Goal: Task Accomplishment & Management: Manage account settings

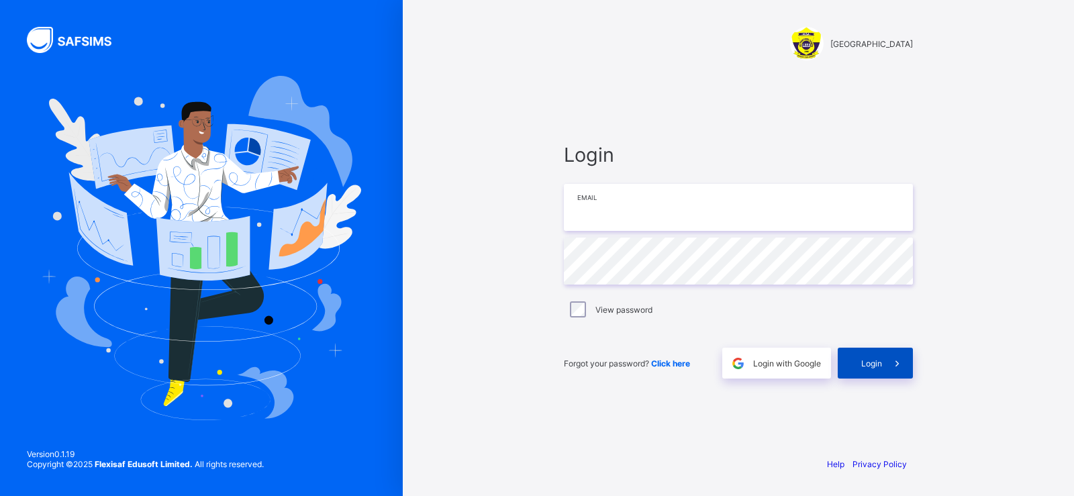
type input "**********"
click at [874, 363] on span "Login" at bounding box center [871, 363] width 21 height 10
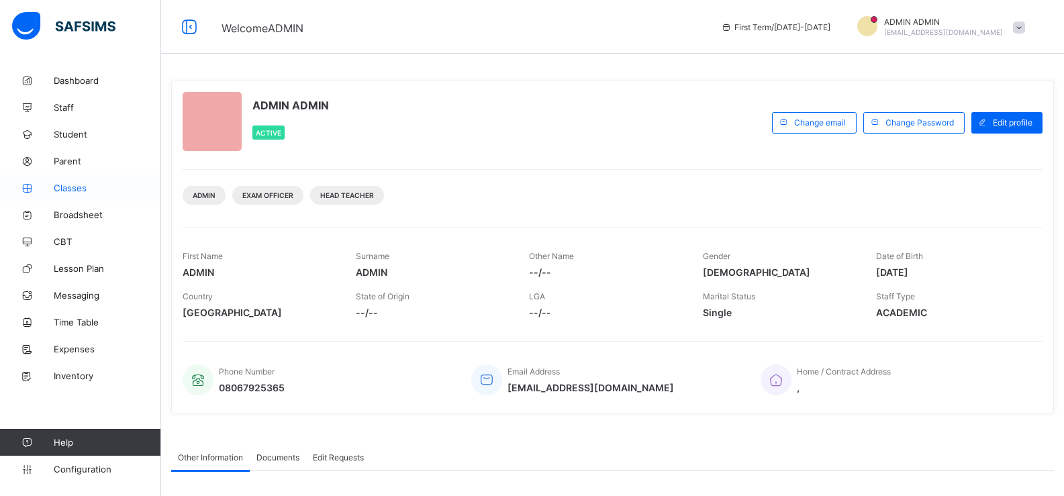
click at [99, 196] on link "Classes" at bounding box center [80, 187] width 161 height 27
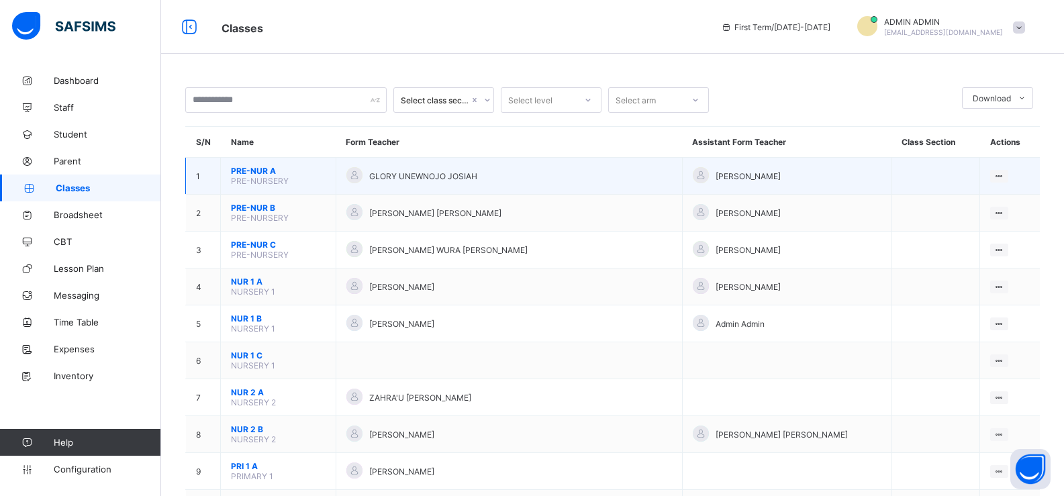
click at [325, 167] on span "PRE-NUR A" at bounding box center [278, 171] width 95 height 10
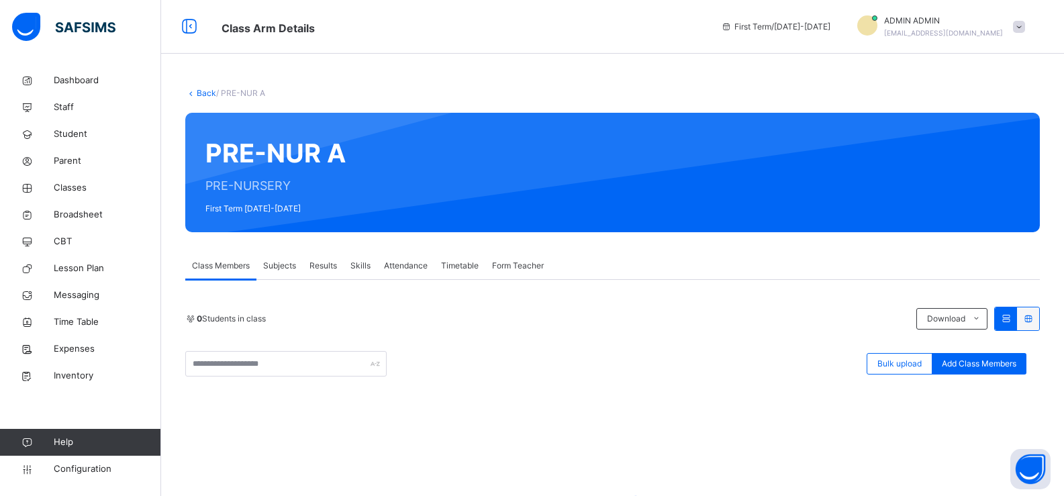
click at [284, 264] on span "Subjects" at bounding box center [279, 266] width 33 height 12
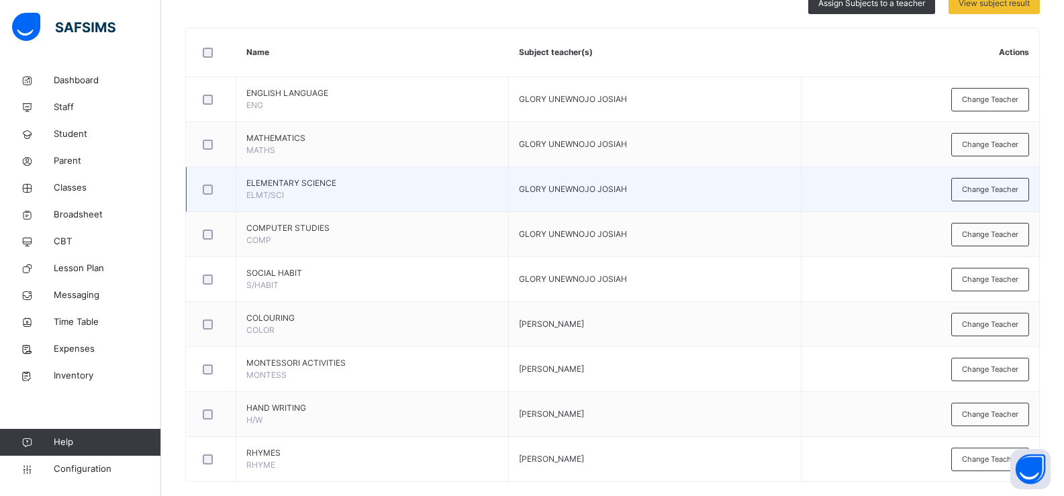
scroll to position [327, 0]
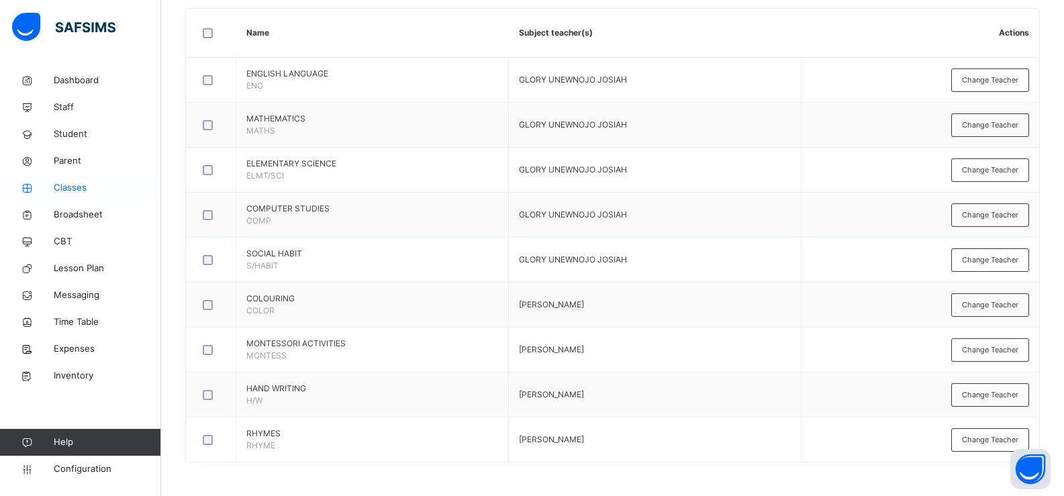
click at [81, 190] on span "Classes" at bounding box center [107, 187] width 107 height 13
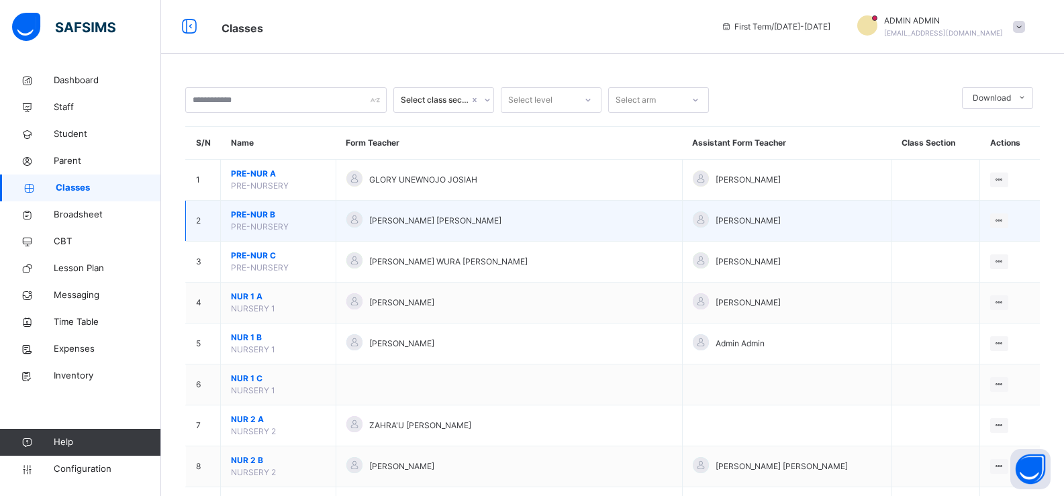
click at [316, 213] on span "PRE-NUR B" at bounding box center [278, 215] width 95 height 12
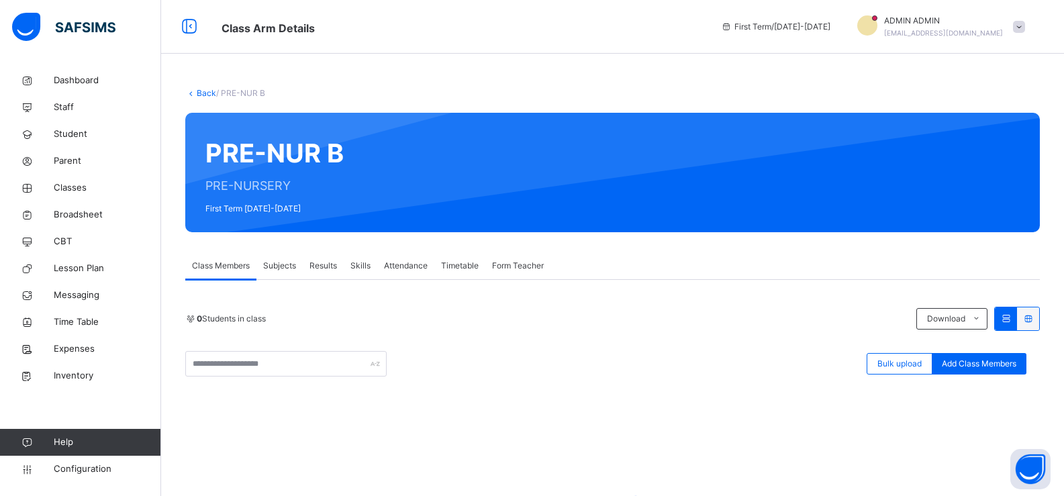
click at [278, 260] on span "Subjects" at bounding box center [279, 266] width 33 height 12
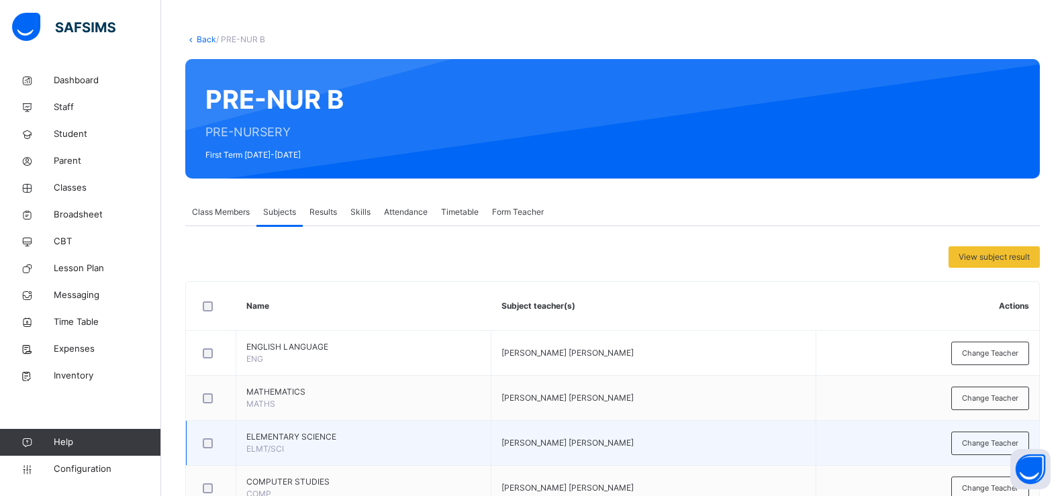
scroll to position [201, 0]
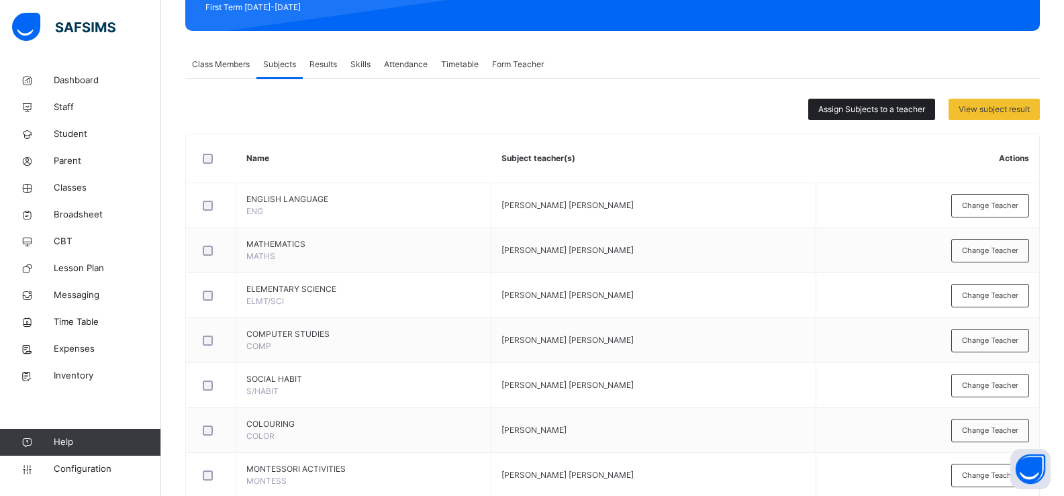
click at [879, 107] on span "Assign Subjects to a teacher" at bounding box center [871, 109] width 107 height 12
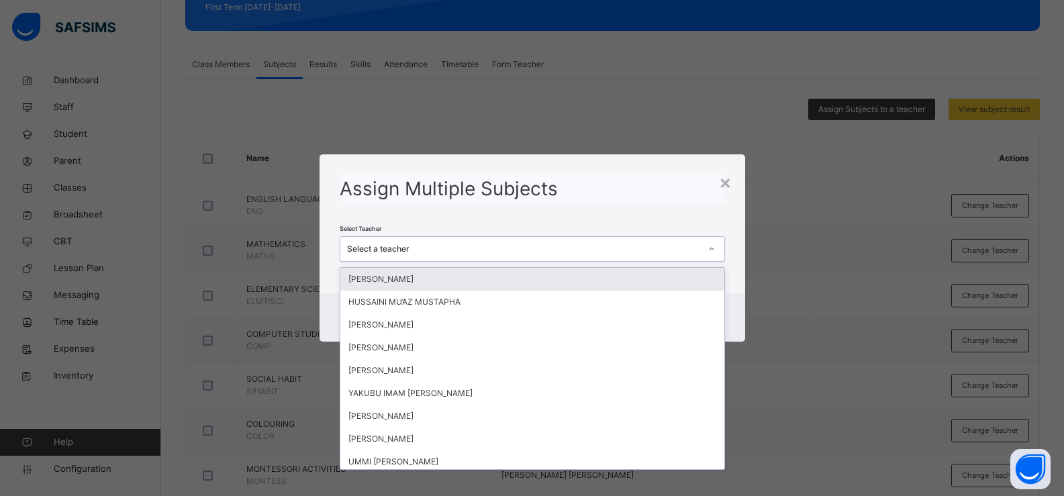
click at [489, 250] on div "Select a teacher" at bounding box center [523, 249] width 353 height 12
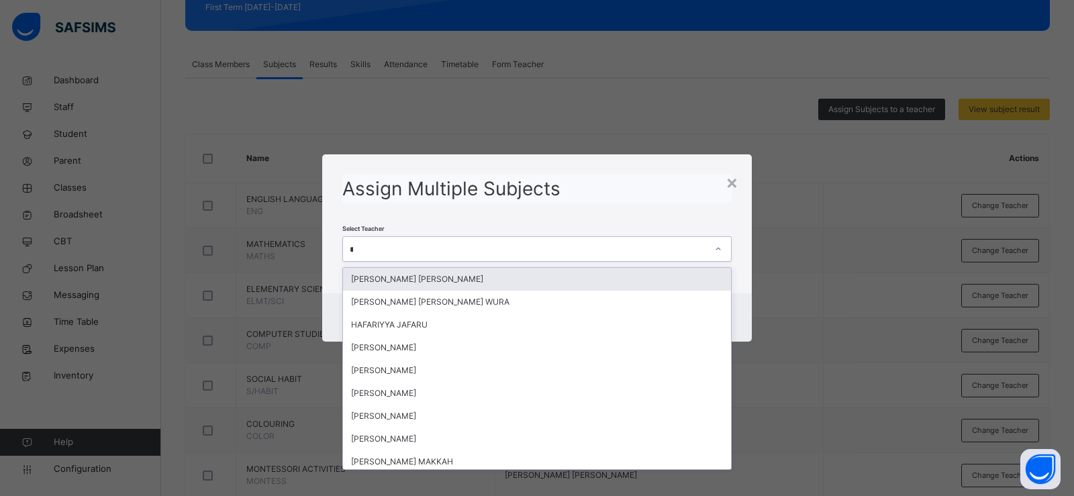
type input "**"
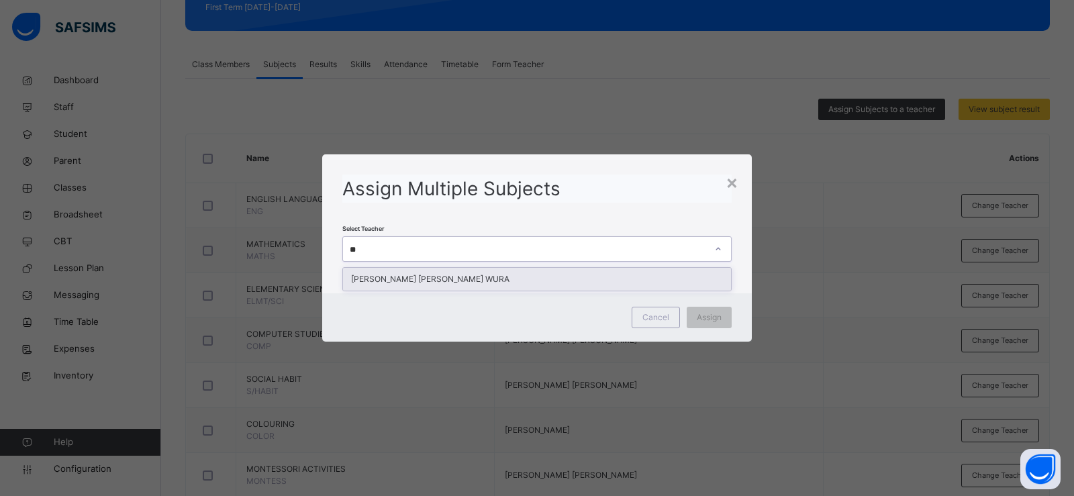
click at [506, 273] on div "[PERSON_NAME] [PERSON_NAME] WURA" at bounding box center [537, 279] width 388 height 23
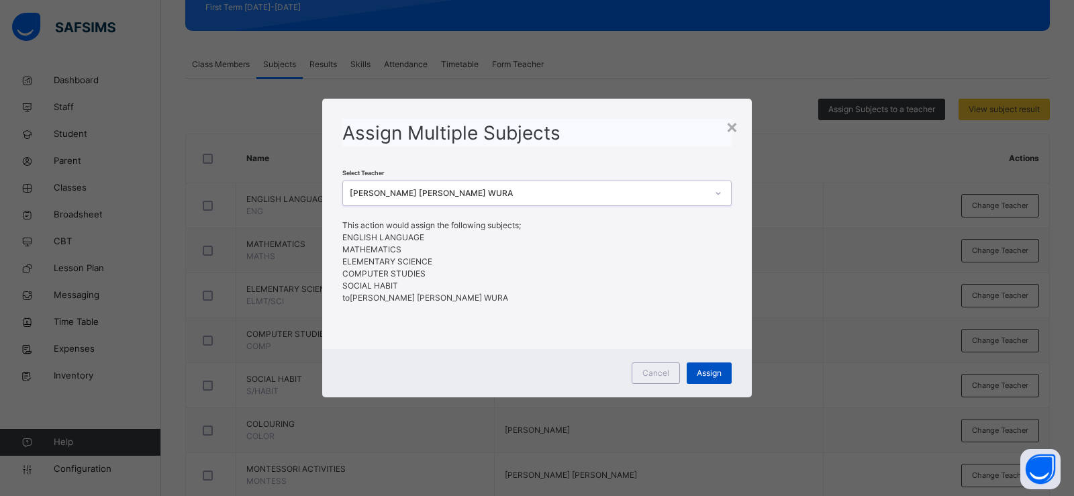
click at [705, 376] on span "Assign" at bounding box center [709, 373] width 25 height 12
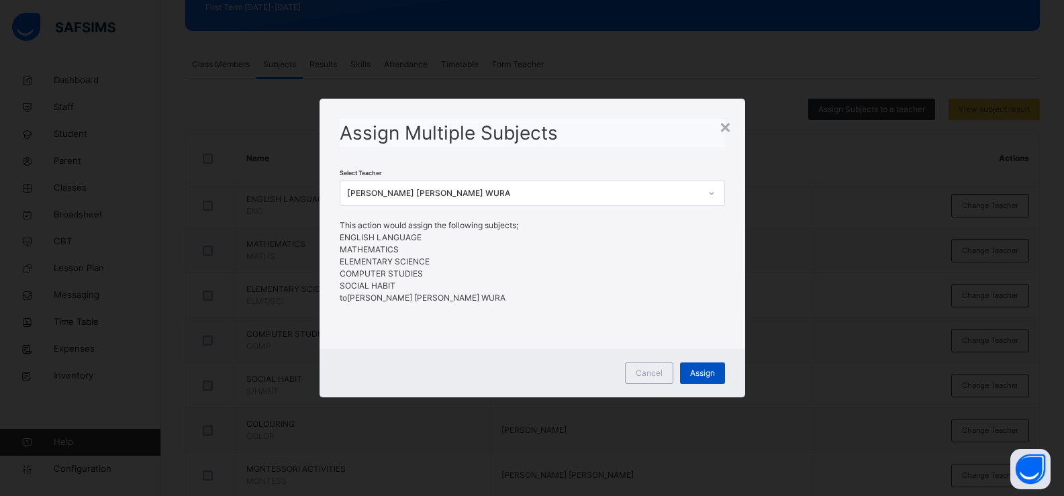
click at [707, 367] on span "Assign" at bounding box center [702, 373] width 25 height 12
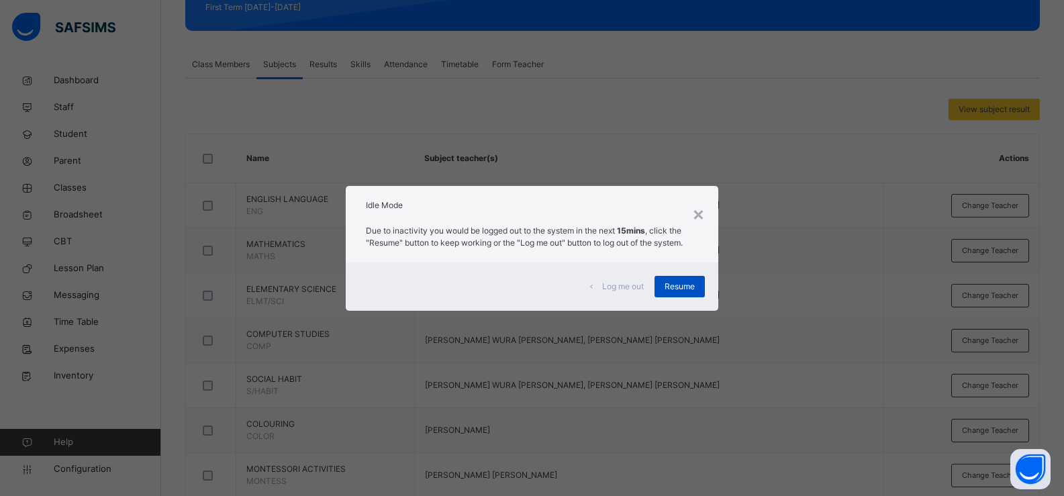
click at [685, 283] on span "Resume" at bounding box center [679, 286] width 30 height 12
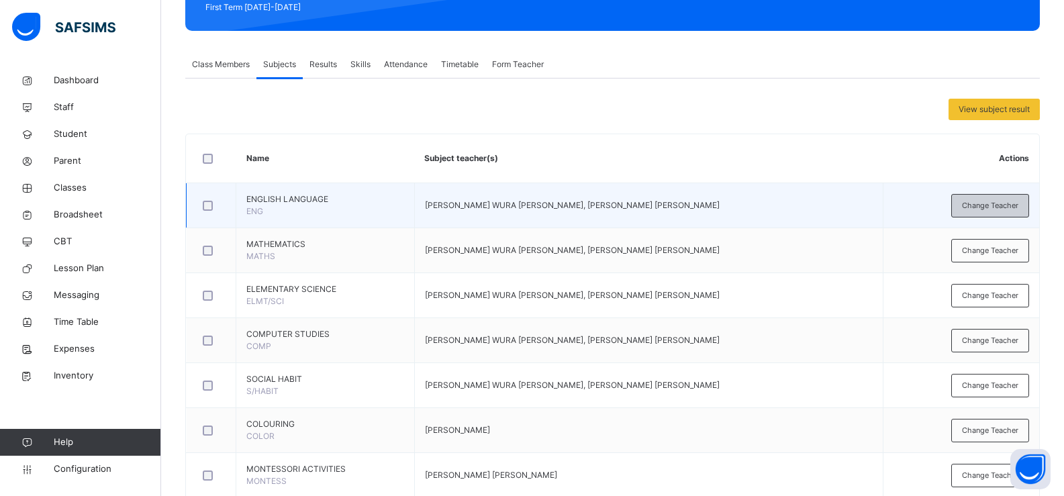
click at [970, 206] on span "Change Teacher" at bounding box center [990, 205] width 56 height 11
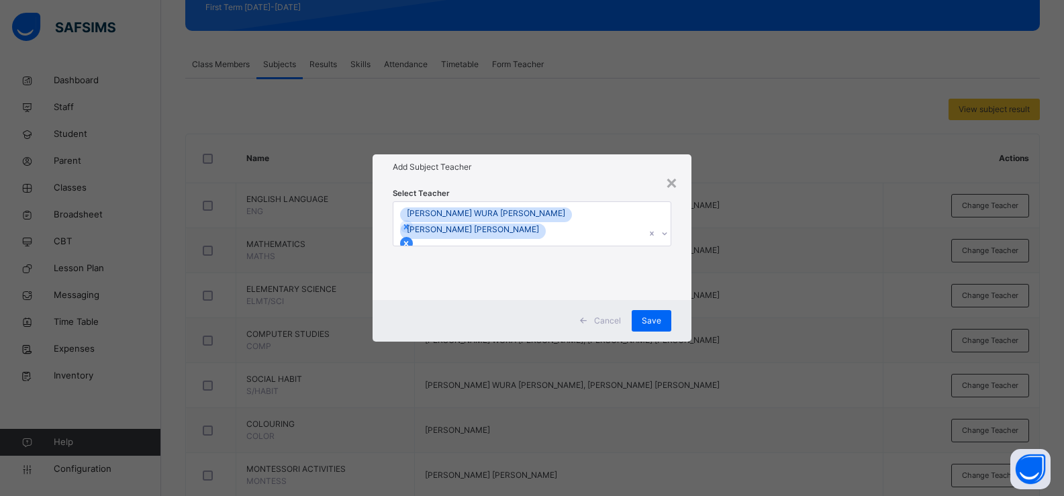
click at [411, 239] on icon at bounding box center [405, 243] width 9 height 9
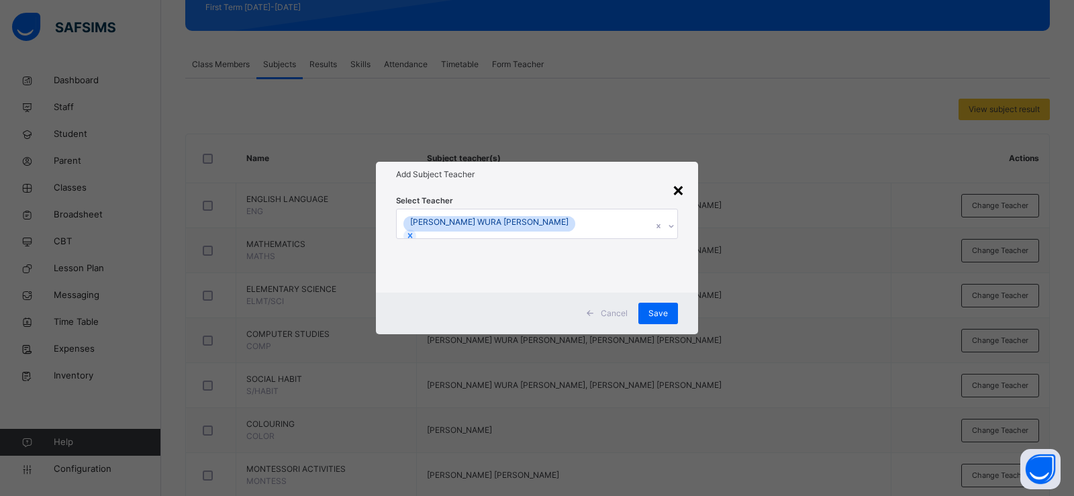
click at [682, 195] on div "×" at bounding box center [678, 189] width 13 height 28
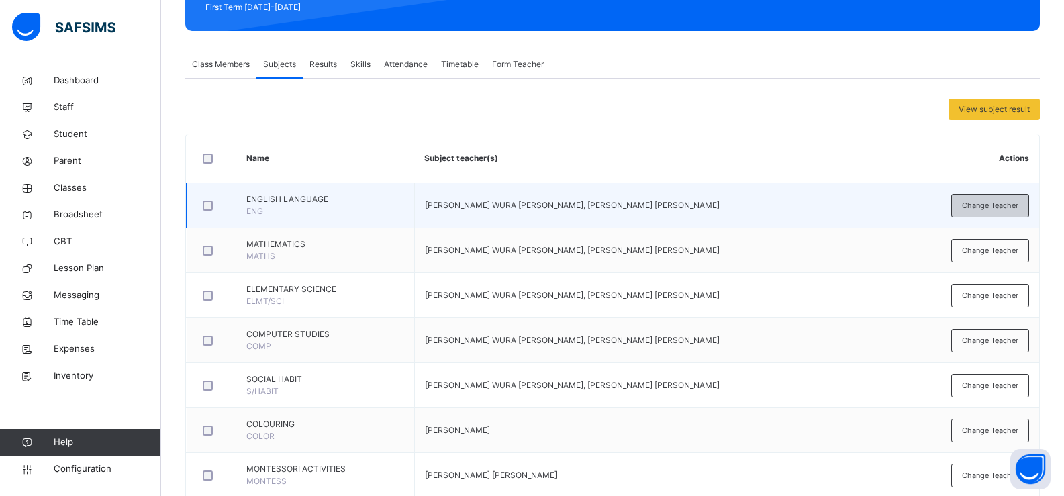
click at [977, 204] on span "Change Teacher" at bounding box center [990, 205] width 56 height 11
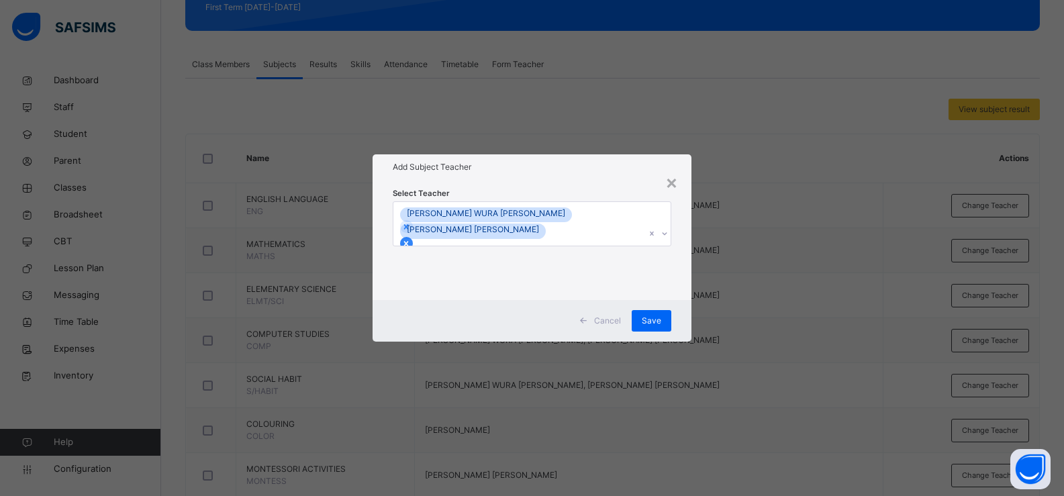
click at [411, 239] on icon at bounding box center [405, 243] width 9 height 9
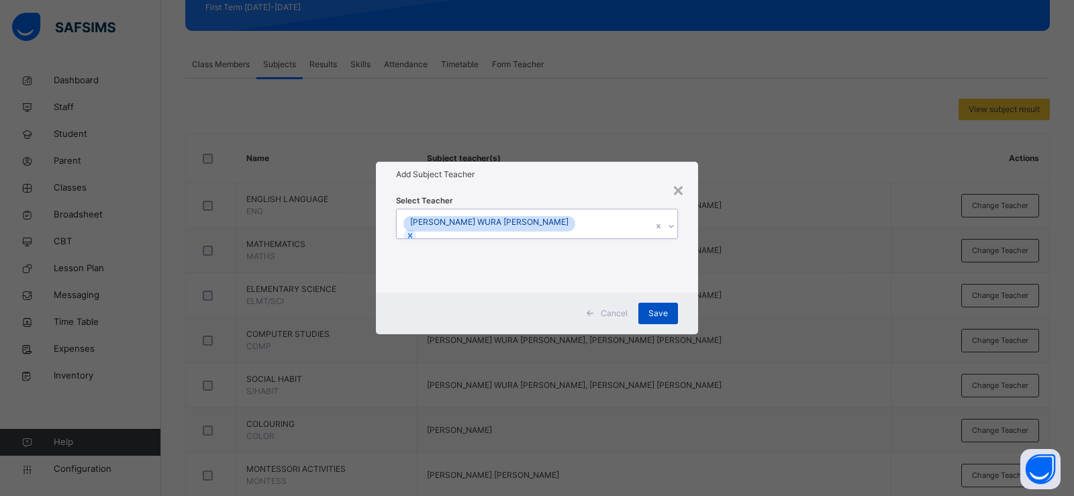
click at [667, 314] on span "Save" at bounding box center [657, 313] width 19 height 12
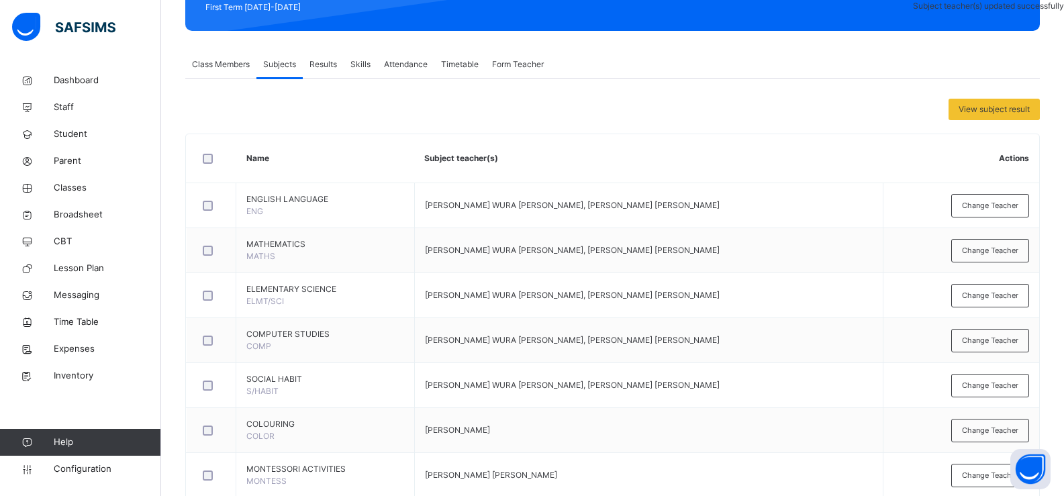
click at [999, 253] on span "Change Teacher" at bounding box center [990, 250] width 56 height 11
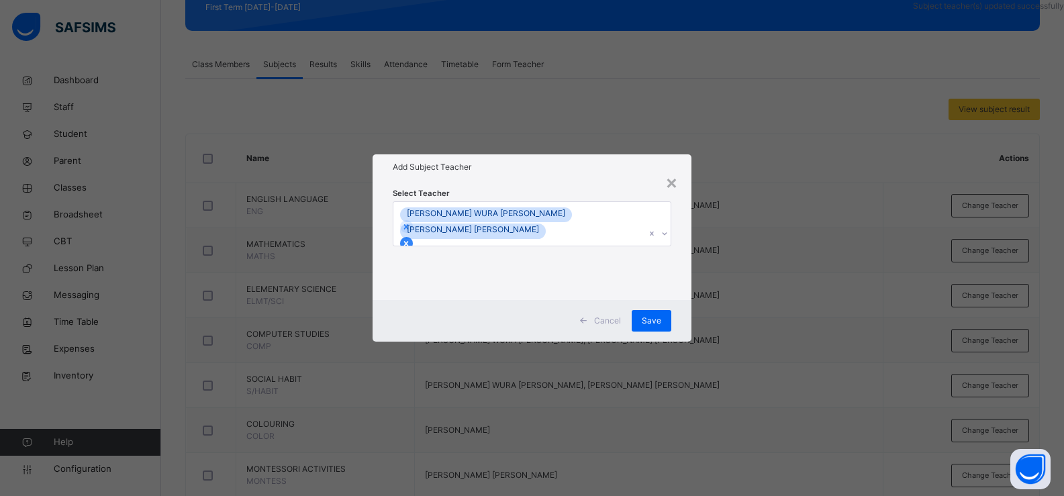
click at [411, 239] on icon at bounding box center [405, 243] width 9 height 9
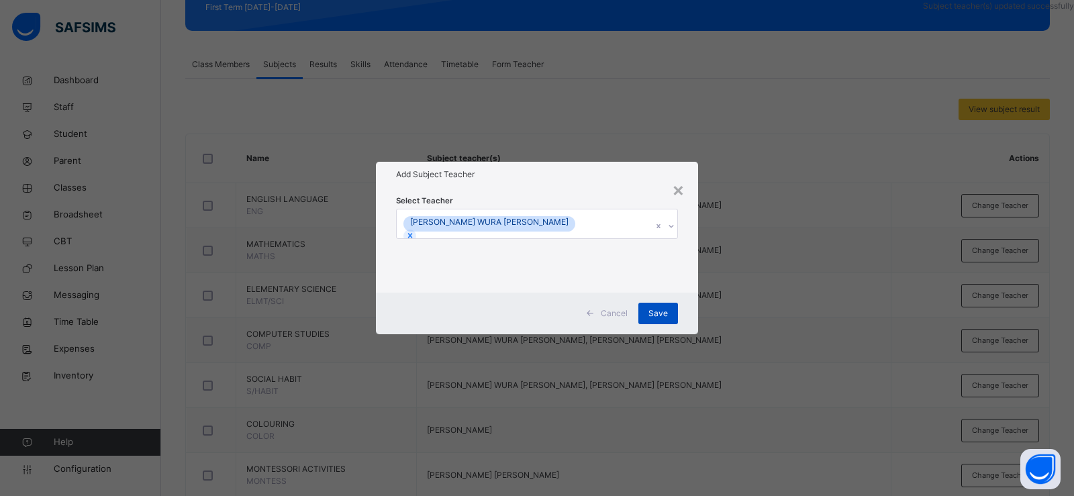
click at [646, 313] on div "Save" at bounding box center [658, 313] width 40 height 21
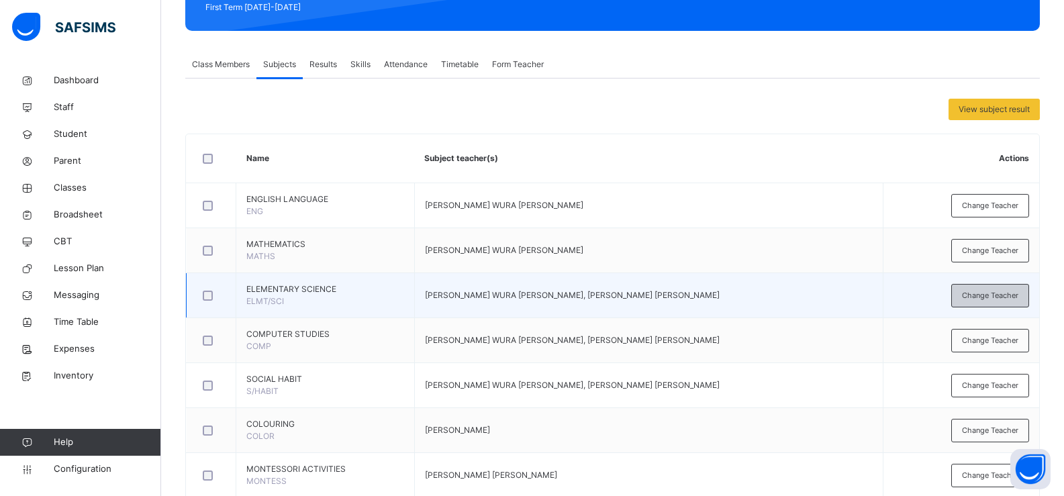
click at [986, 295] on span "Change Teacher" at bounding box center [990, 295] width 56 height 11
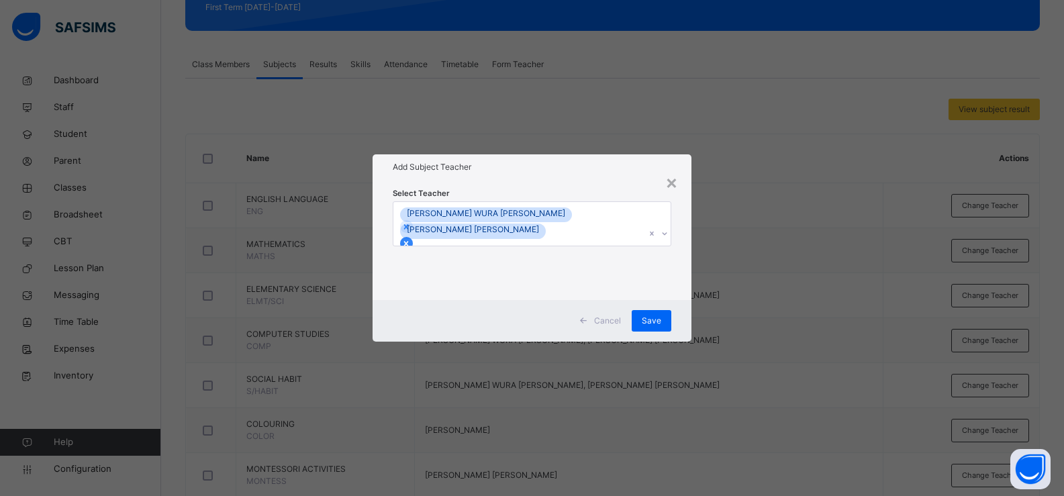
click at [411, 239] on icon at bounding box center [405, 243] width 9 height 9
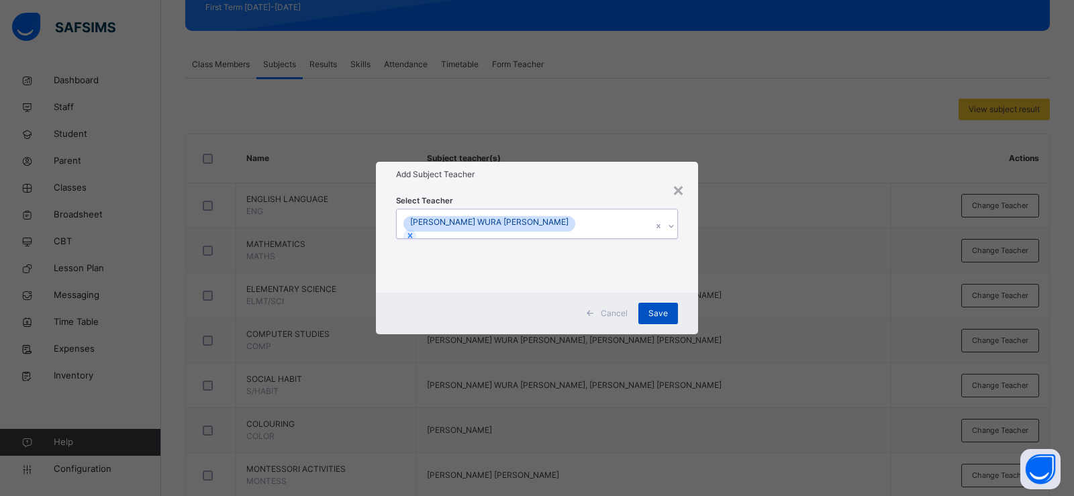
click at [653, 319] on span "Save" at bounding box center [657, 313] width 19 height 12
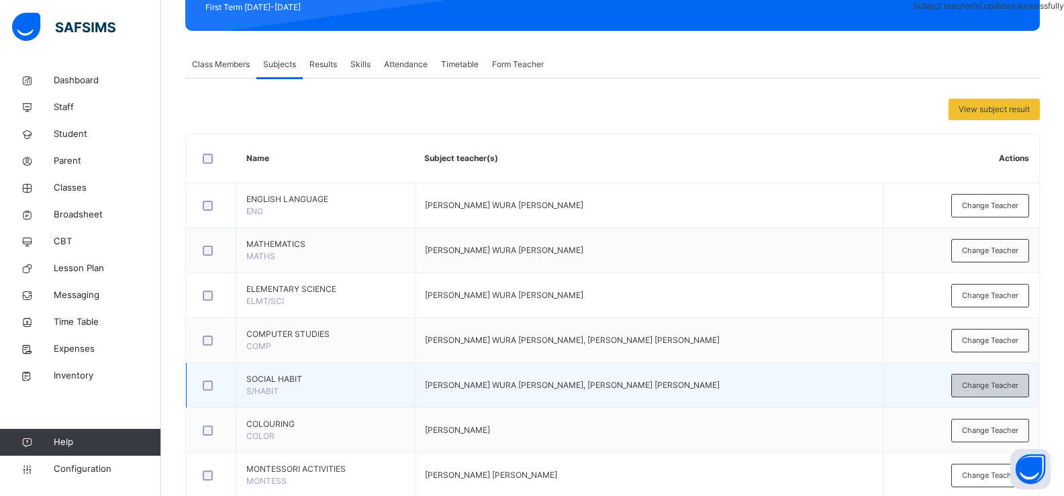
click at [994, 384] on span "Change Teacher" at bounding box center [990, 385] width 56 height 11
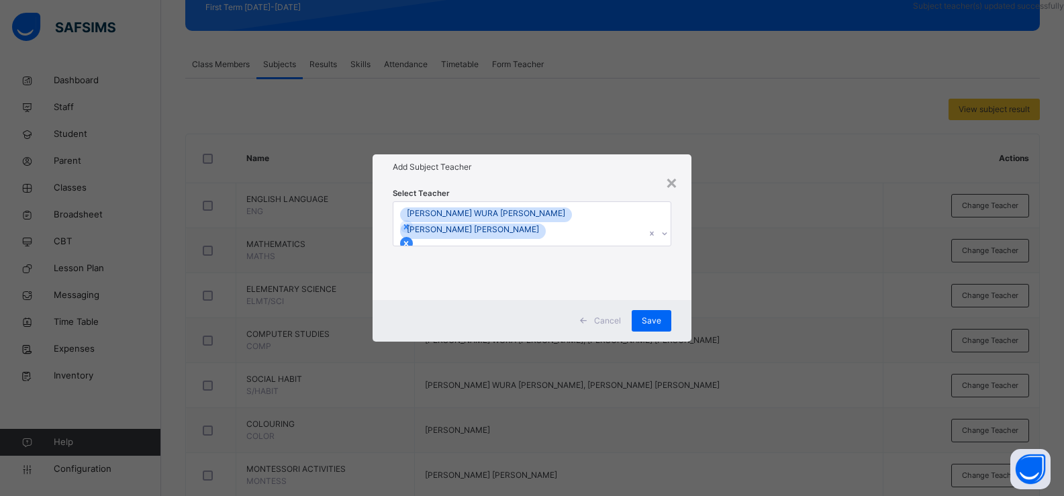
click at [411, 239] on icon at bounding box center [405, 243] width 9 height 9
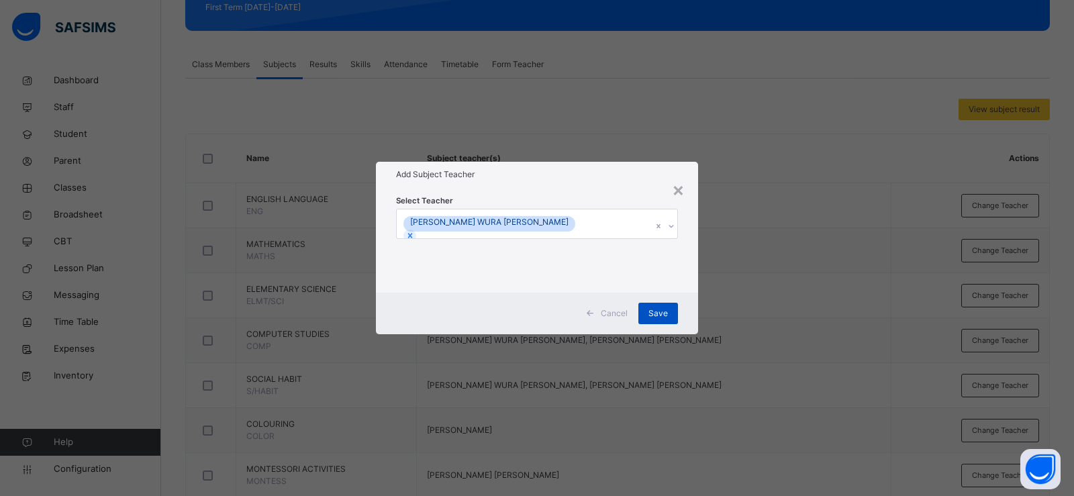
click at [651, 314] on span "Save" at bounding box center [657, 313] width 19 height 12
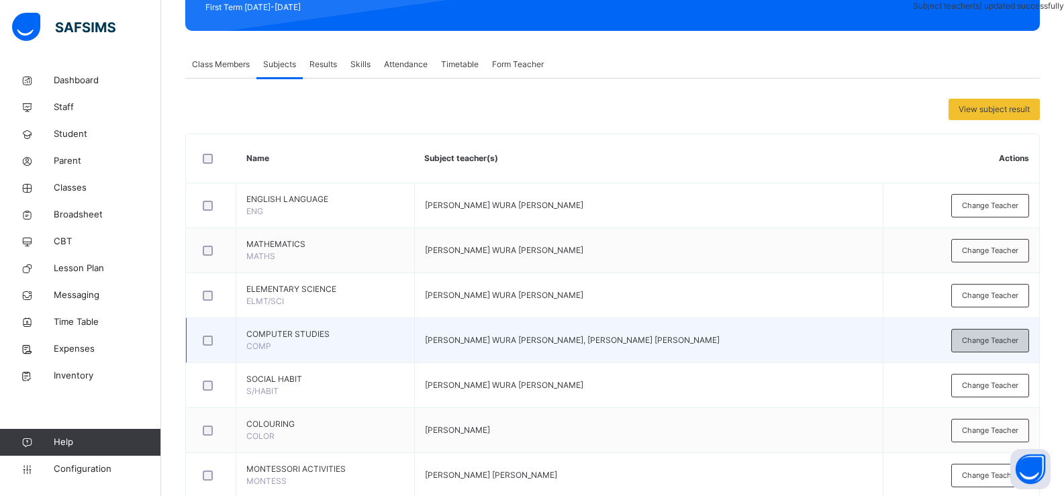
click at [992, 343] on span "Change Teacher" at bounding box center [990, 340] width 56 height 11
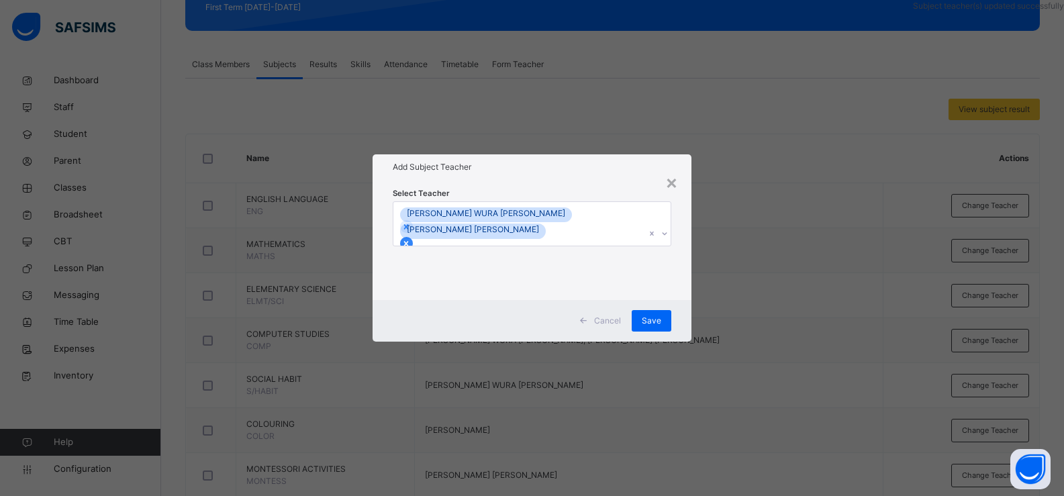
click at [411, 239] on icon at bounding box center [405, 243] width 9 height 9
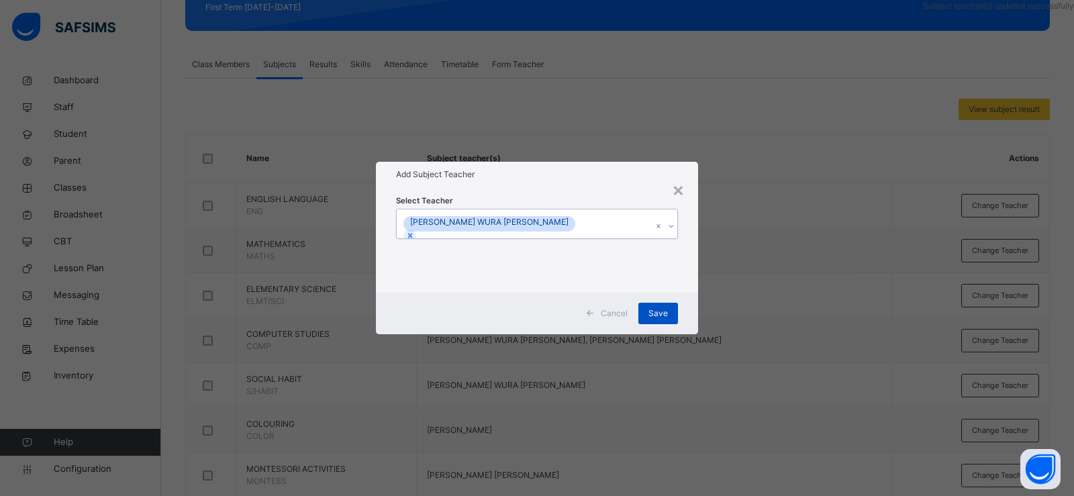
click at [650, 309] on span "Save" at bounding box center [657, 313] width 19 height 12
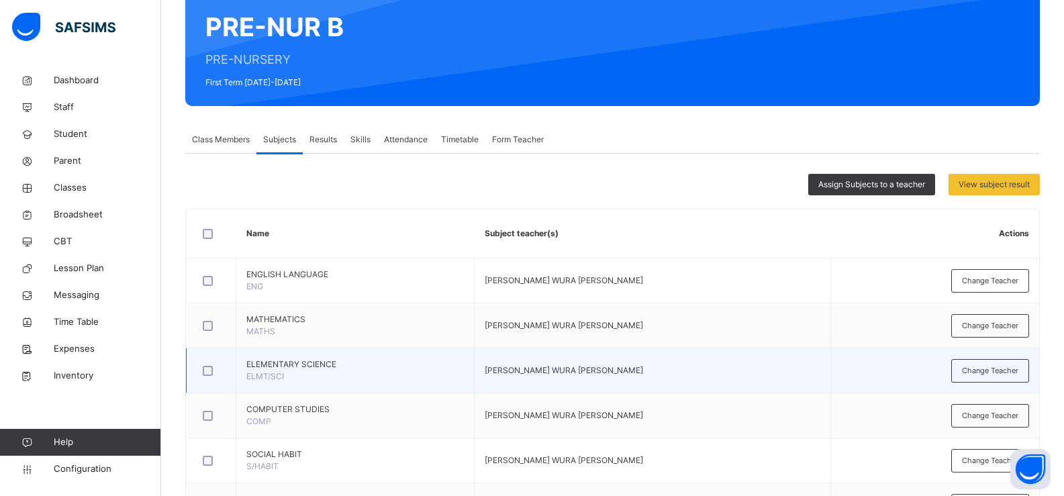
scroll to position [125, 0]
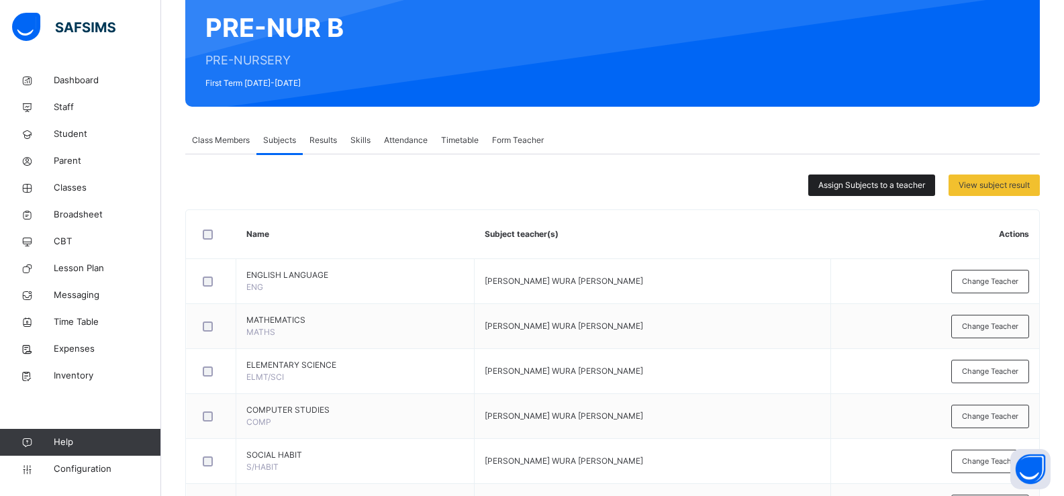
click at [850, 188] on span "Assign Subjects to a teacher" at bounding box center [871, 185] width 107 height 12
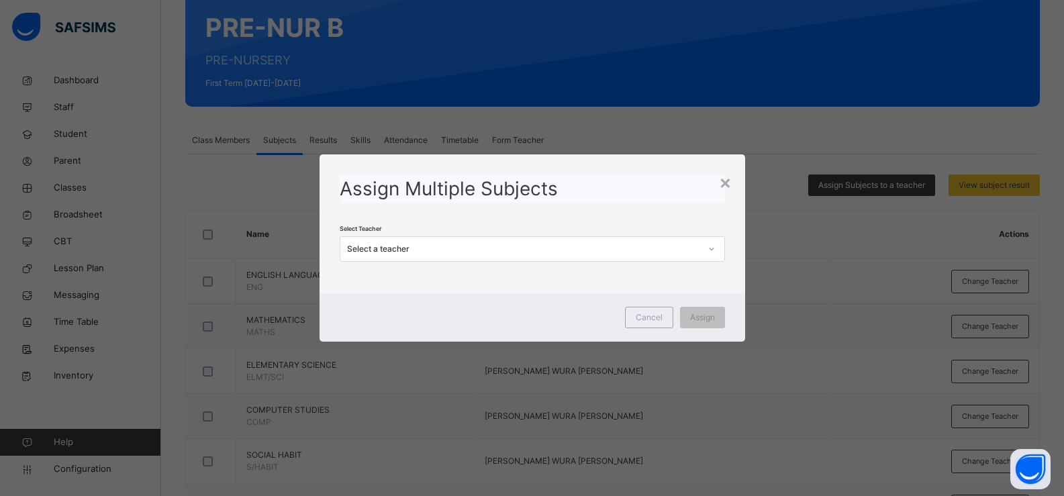
click at [410, 249] on div "Select a teacher" at bounding box center [523, 249] width 353 height 12
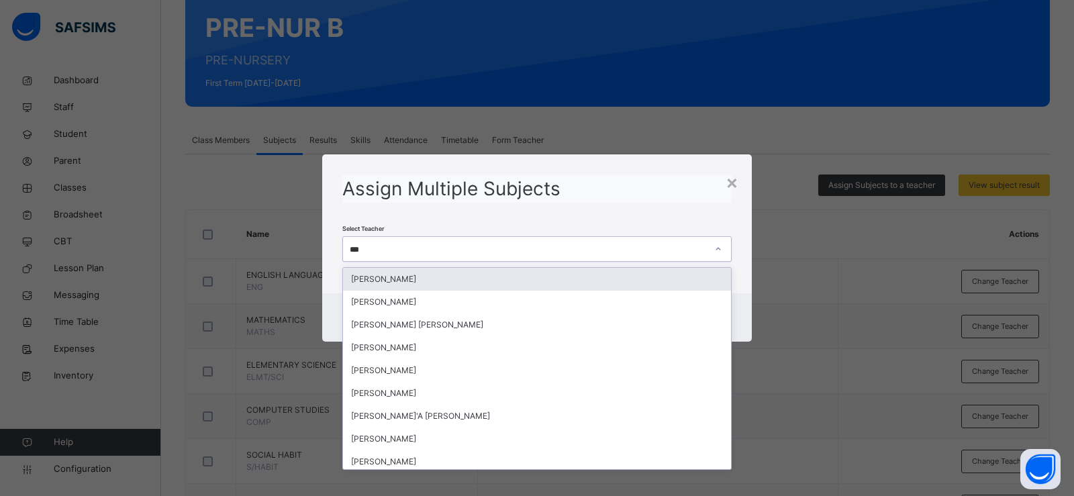
type input "****"
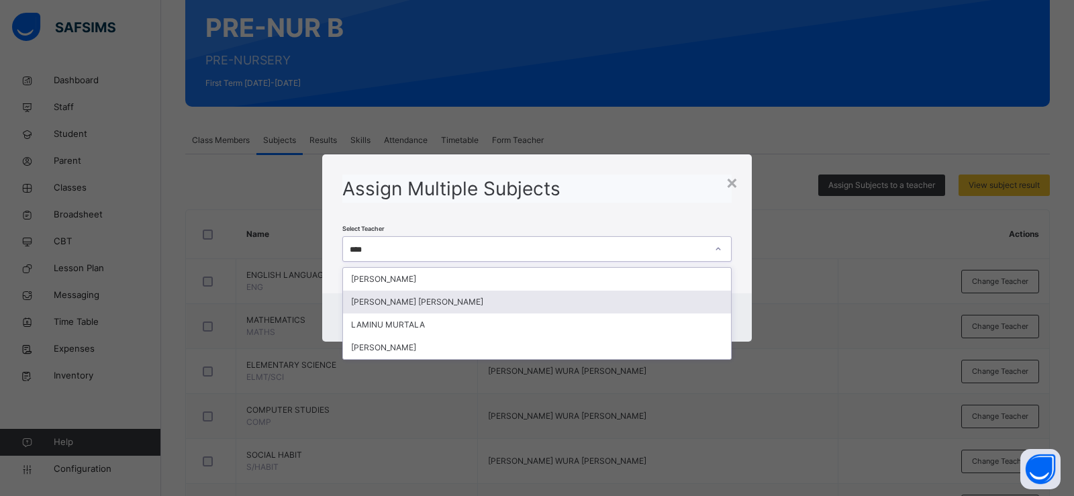
click at [462, 302] on div "[PERSON_NAME] [PERSON_NAME]" at bounding box center [537, 302] width 388 height 23
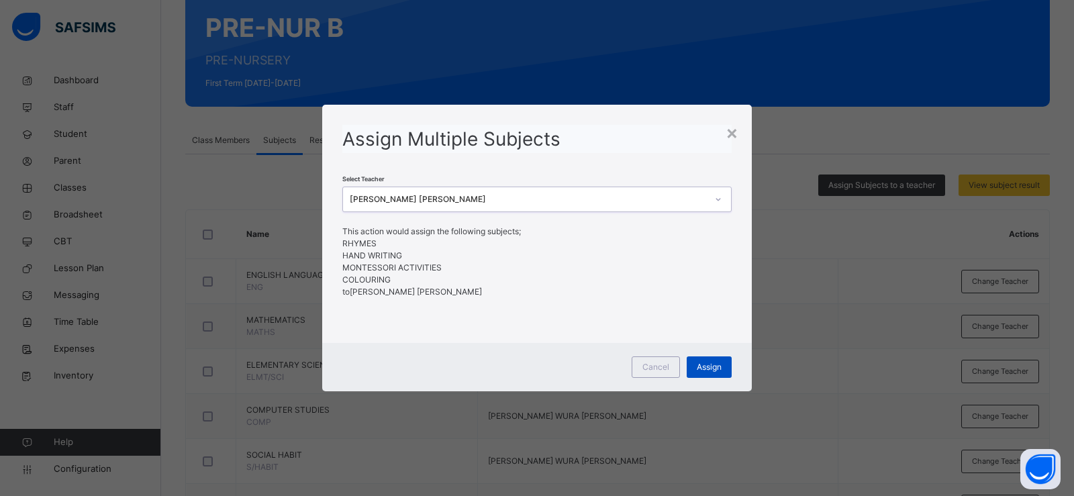
click at [712, 367] on span "Assign" at bounding box center [709, 367] width 25 height 12
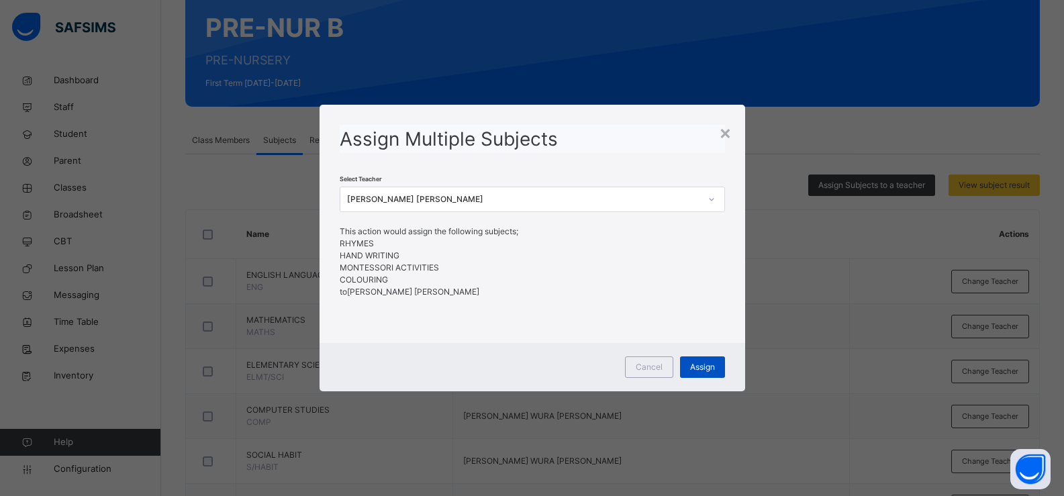
click at [700, 364] on span "Assign" at bounding box center [702, 367] width 25 height 12
click at [726, 131] on div "×" at bounding box center [725, 132] width 13 height 28
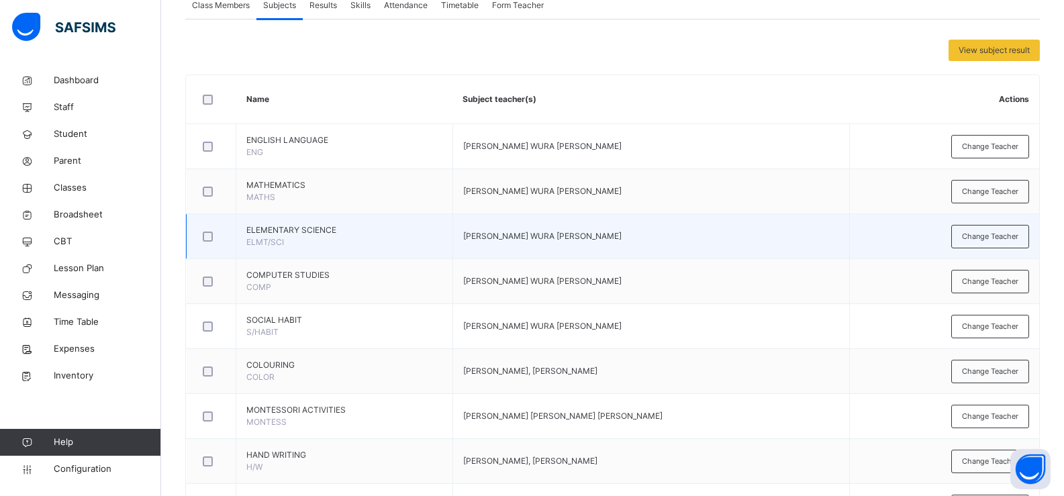
scroll to position [327, 0]
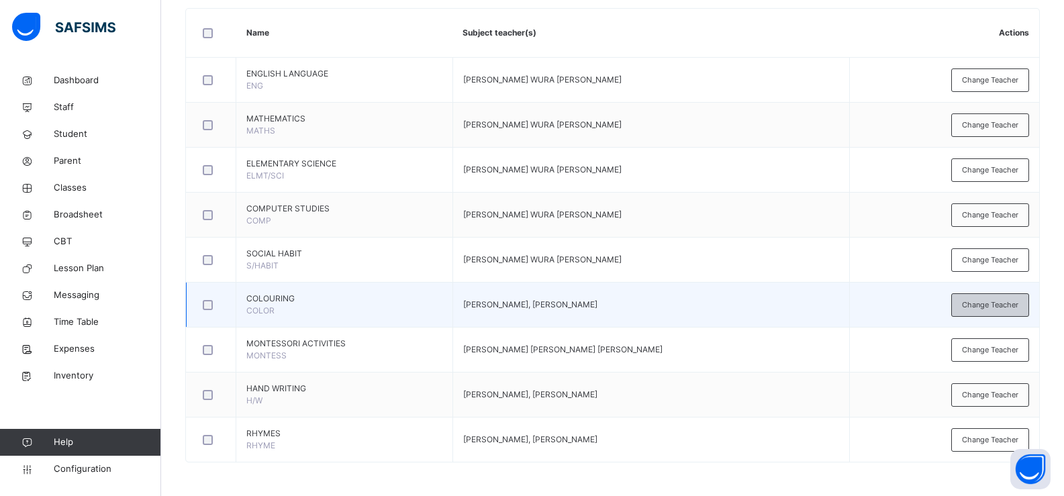
click at [974, 309] on span "Change Teacher" at bounding box center [990, 304] width 56 height 11
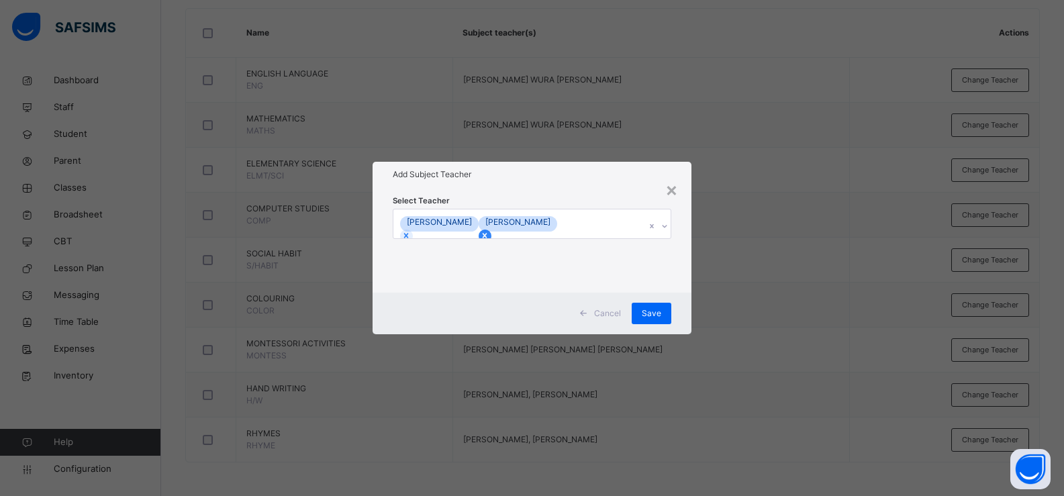
click at [489, 233] on icon at bounding box center [484, 235] width 9 height 9
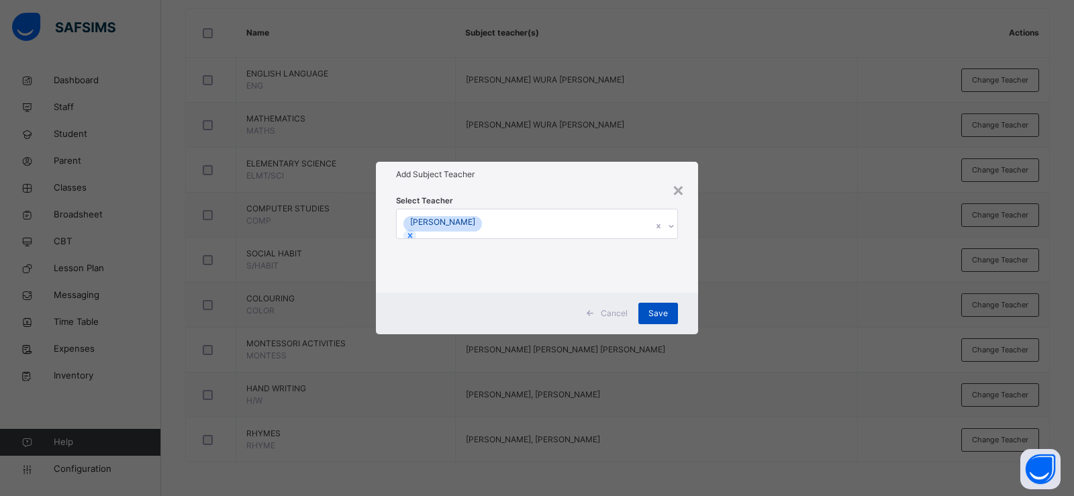
click at [664, 312] on span "Save" at bounding box center [657, 313] width 19 height 12
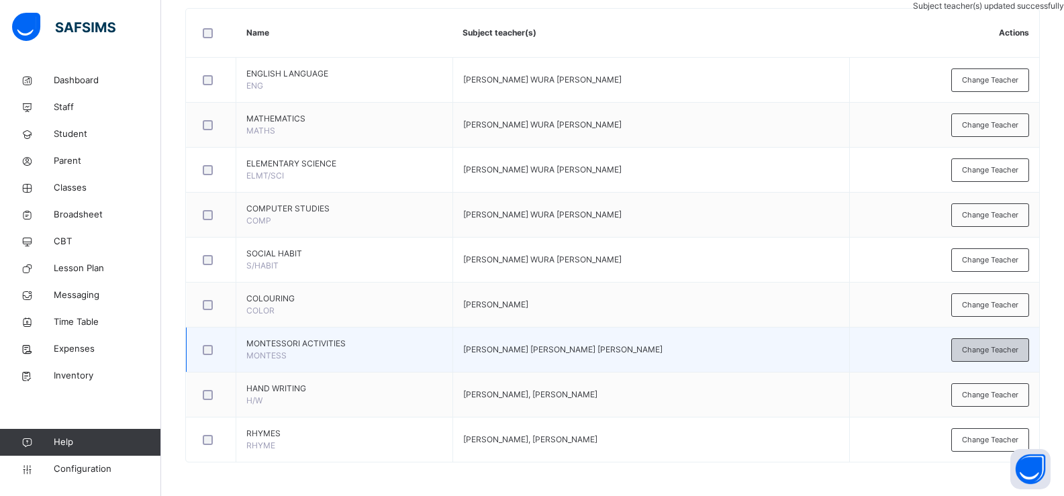
click at [976, 353] on span "Change Teacher" at bounding box center [990, 349] width 56 height 11
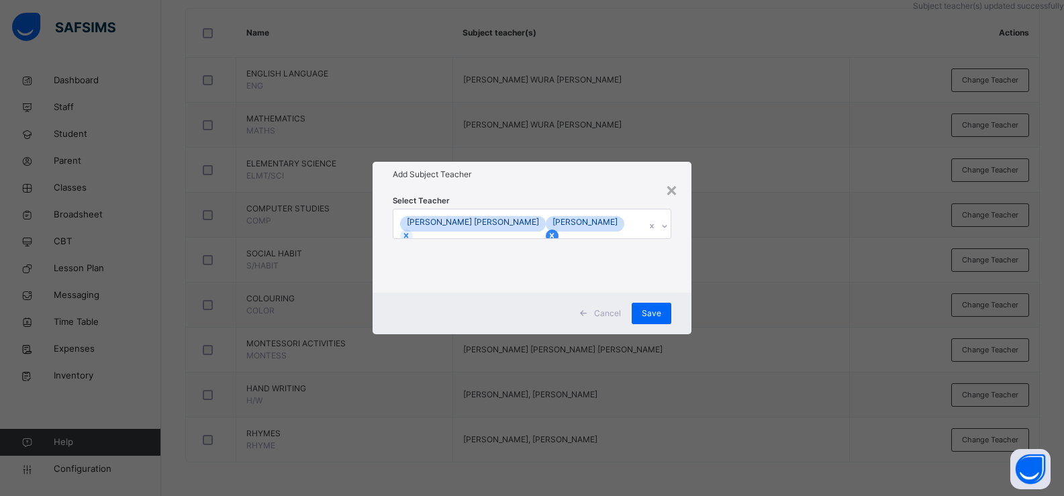
click at [550, 234] on icon at bounding box center [552, 236] width 5 height 5
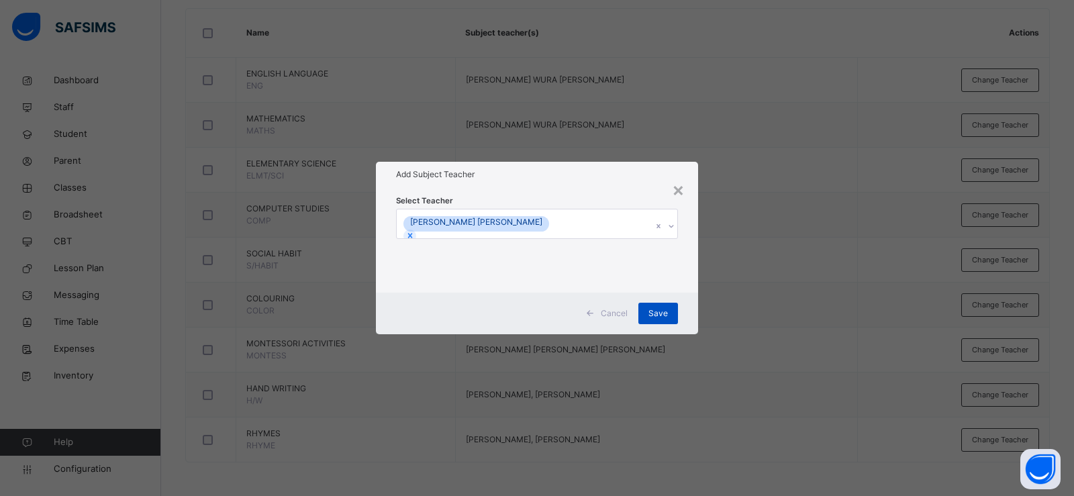
click at [646, 311] on div "Save" at bounding box center [658, 313] width 40 height 21
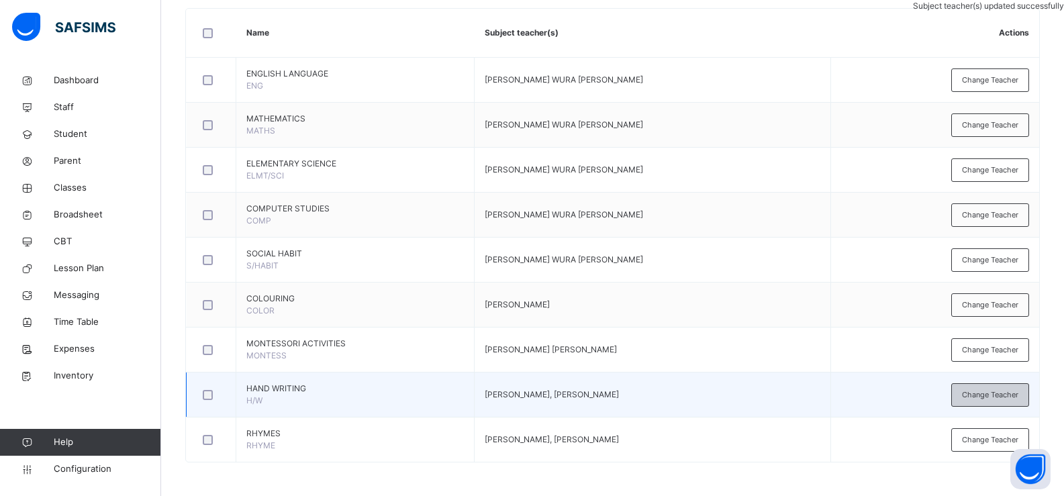
click at [972, 397] on span "Change Teacher" at bounding box center [990, 394] width 56 height 11
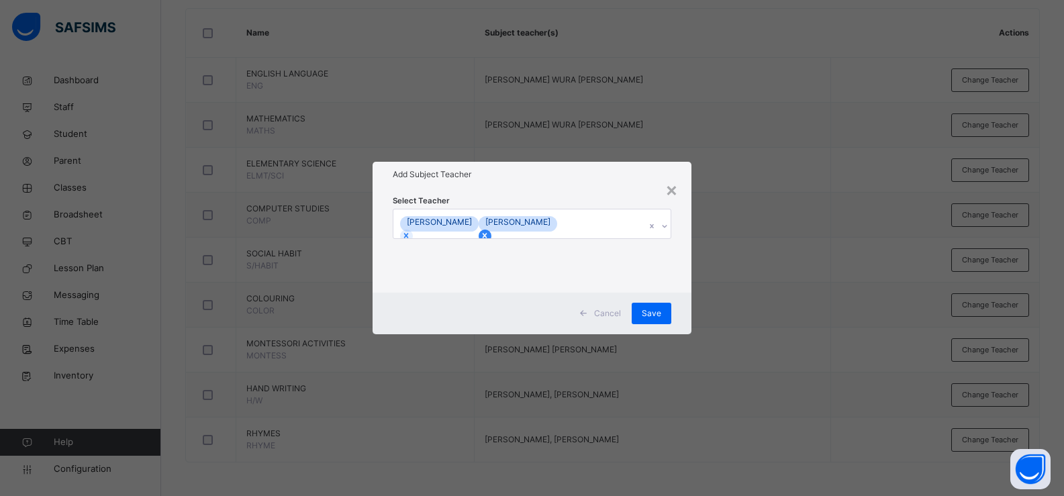
click at [489, 236] on icon at bounding box center [484, 235] width 9 height 9
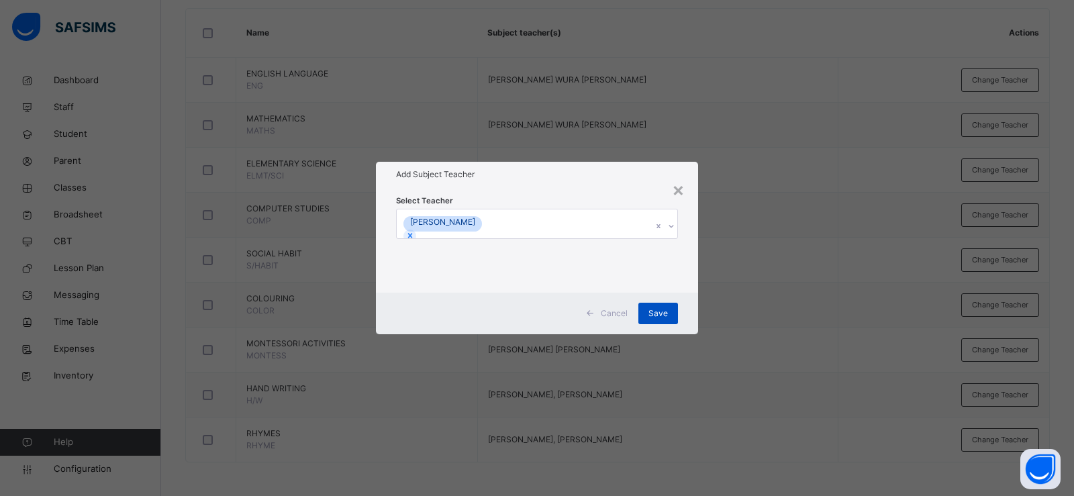
click at [660, 315] on span "Save" at bounding box center [657, 313] width 19 height 12
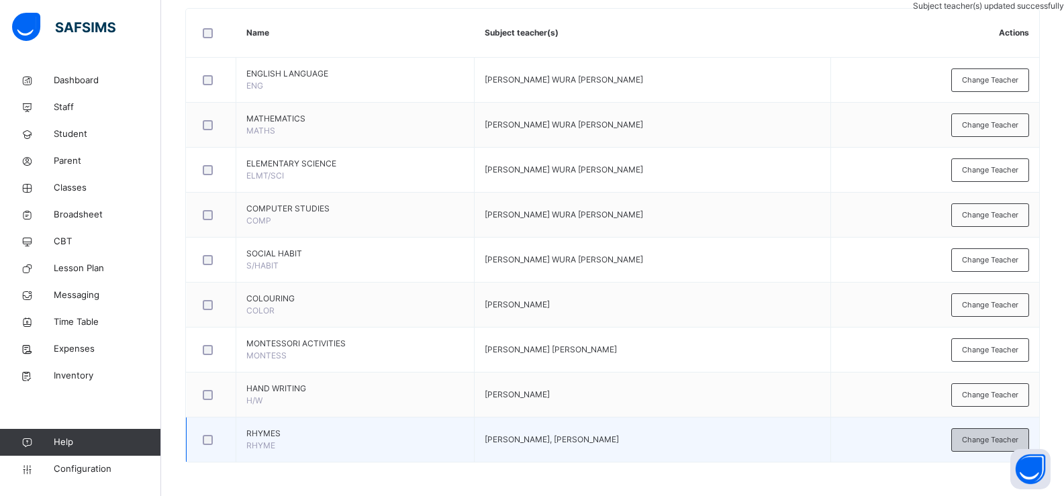
click at [964, 446] on div "Change Teacher" at bounding box center [990, 439] width 78 height 23
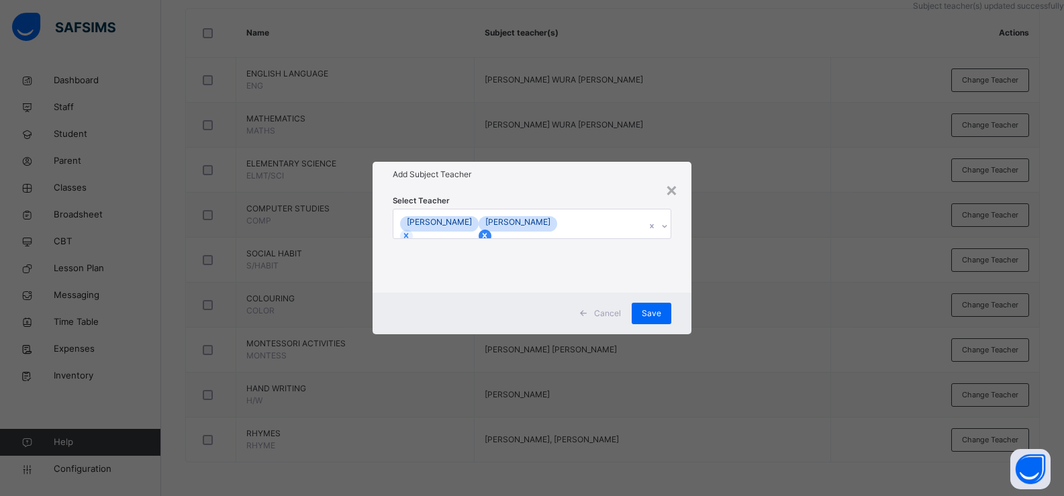
click at [489, 233] on icon at bounding box center [484, 235] width 9 height 9
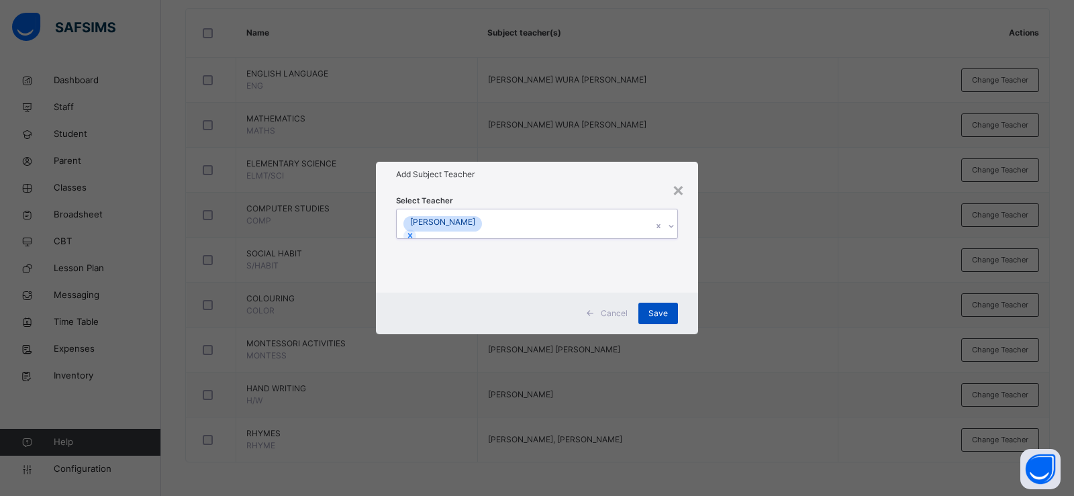
click at [653, 316] on span "Save" at bounding box center [657, 313] width 19 height 12
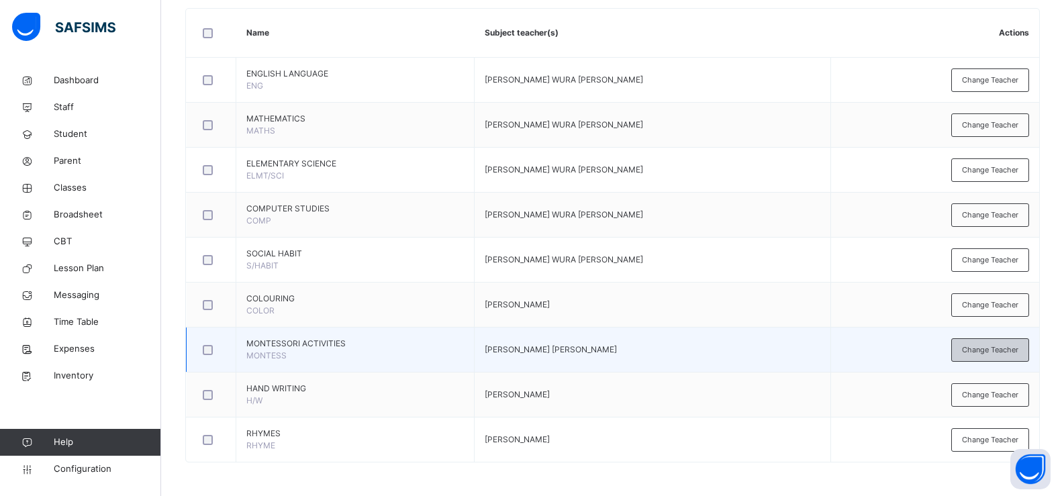
click at [968, 347] on div "Change Teacher" at bounding box center [990, 349] width 78 height 23
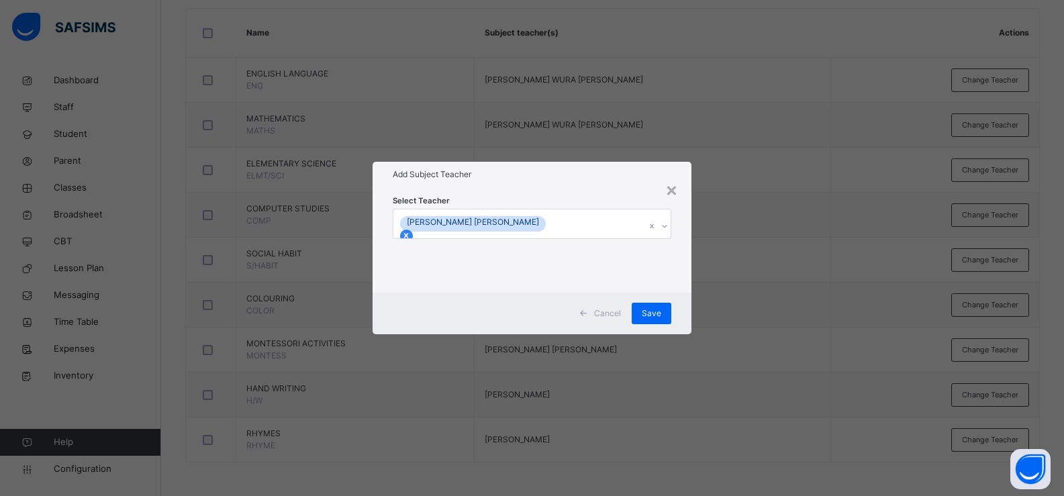
click at [411, 231] on icon at bounding box center [405, 235] width 9 height 9
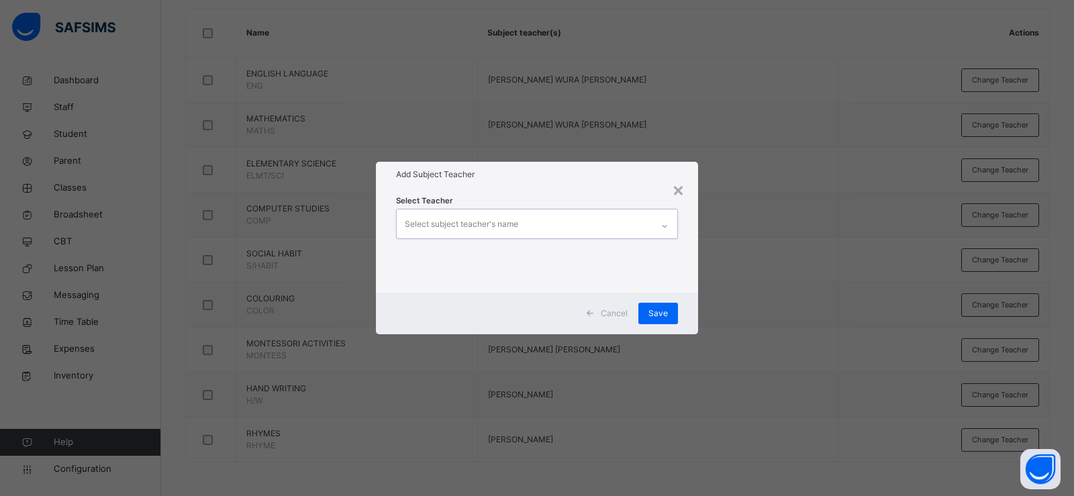
click at [488, 223] on div "Select subject teacher's name" at bounding box center [461, 223] width 113 height 25
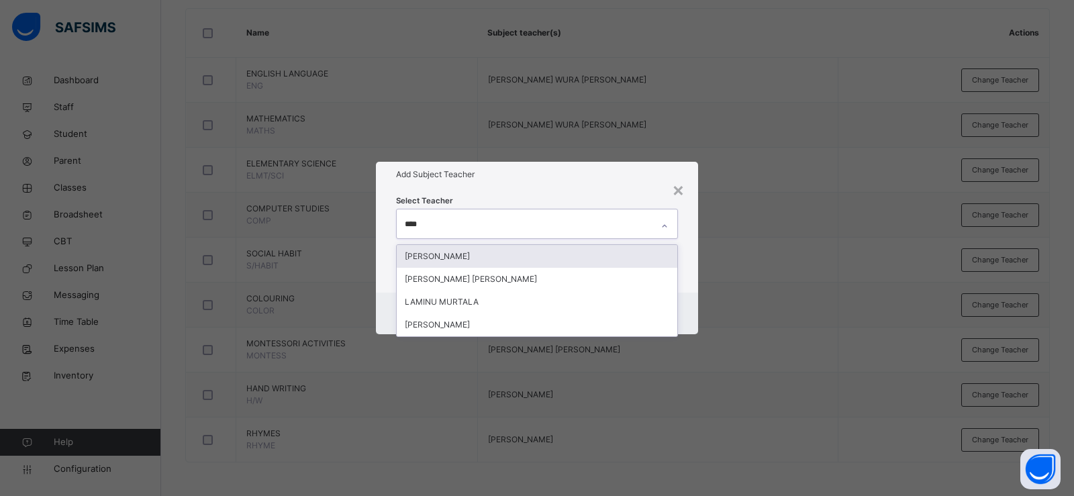
type input "*****"
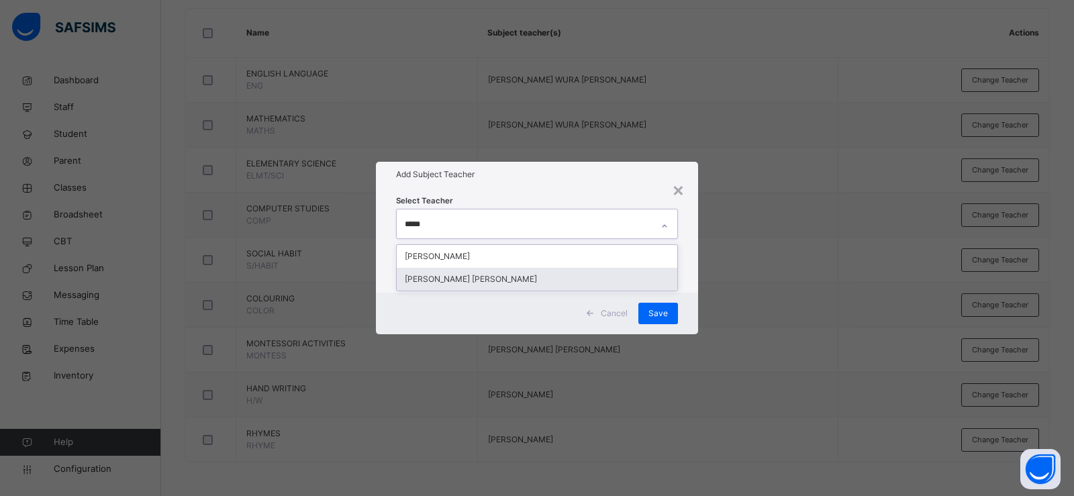
click at [515, 279] on div "[PERSON_NAME] [PERSON_NAME]" at bounding box center [537, 279] width 280 height 23
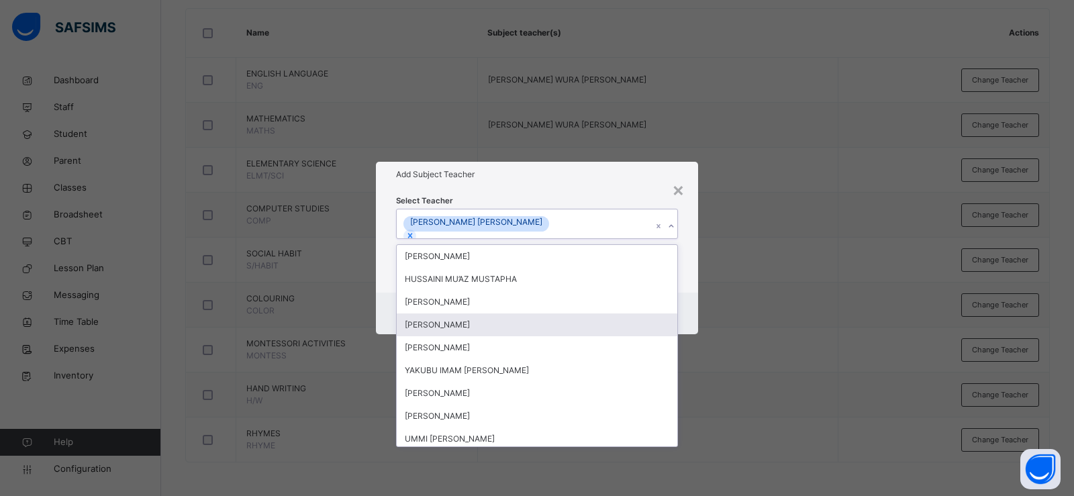
click at [695, 285] on div "Select Teacher option [PERSON_NAME] [PERSON_NAME], selected. option [PERSON_NAM…" at bounding box center [537, 239] width 322 height 105
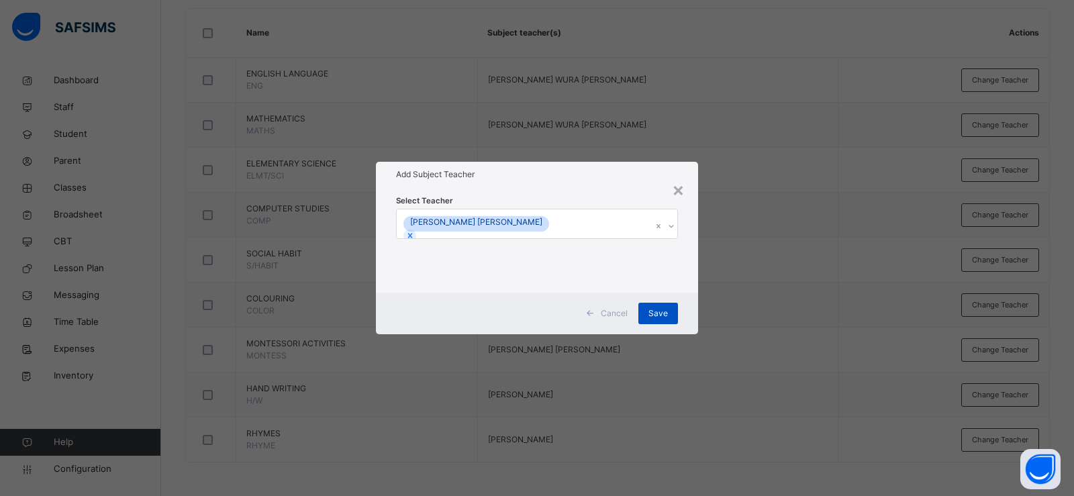
click at [668, 310] on div "Save" at bounding box center [658, 313] width 40 height 21
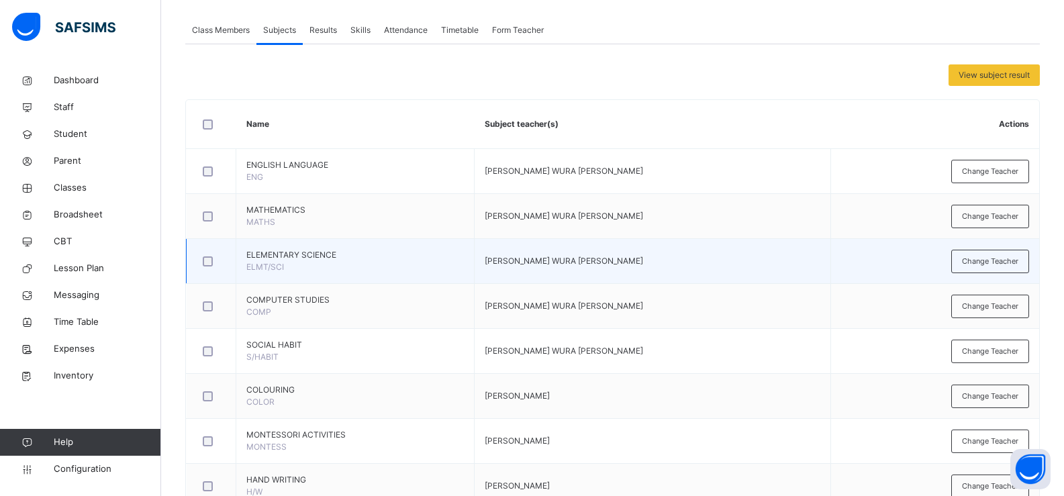
scroll to position [125, 0]
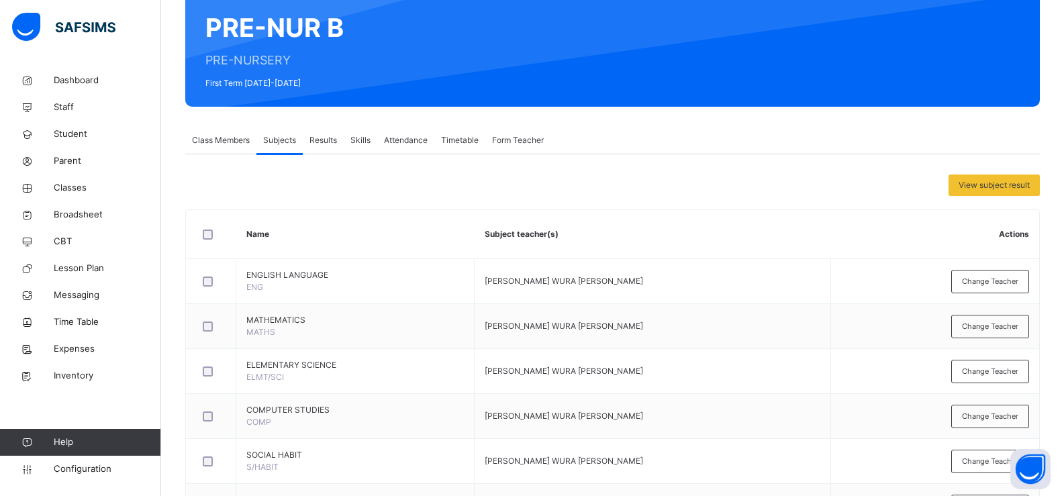
click at [213, 140] on span "Class Members" at bounding box center [221, 140] width 58 height 12
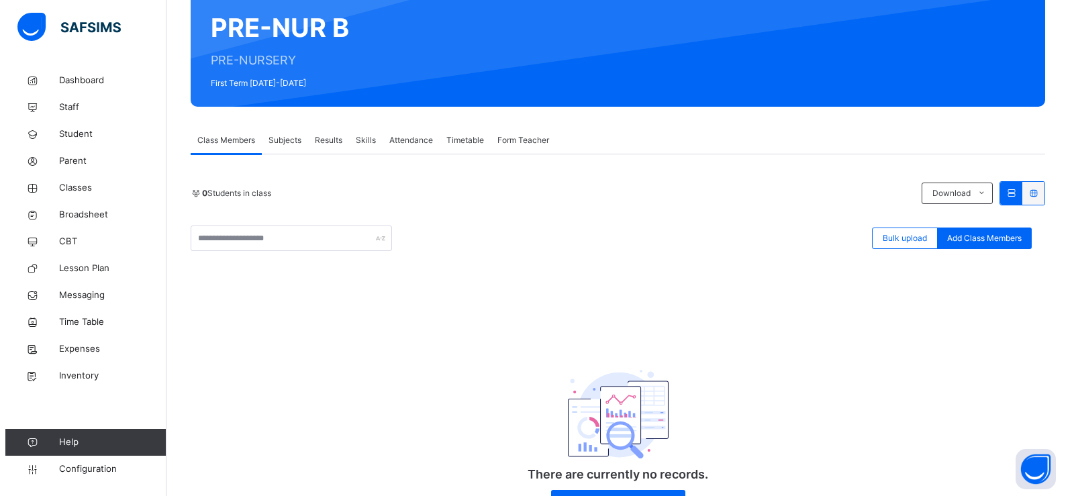
scroll to position [0, 0]
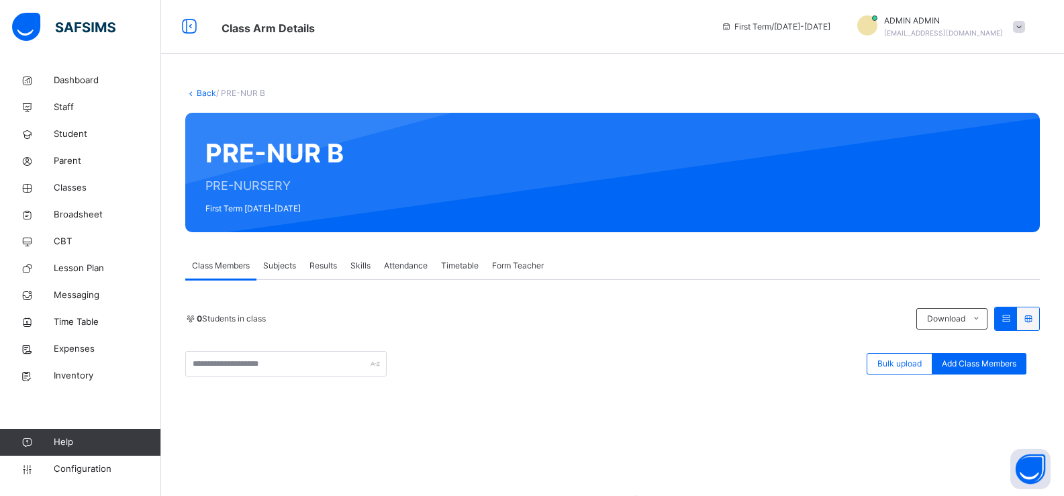
click at [201, 91] on link "Back" at bounding box center [206, 93] width 19 height 10
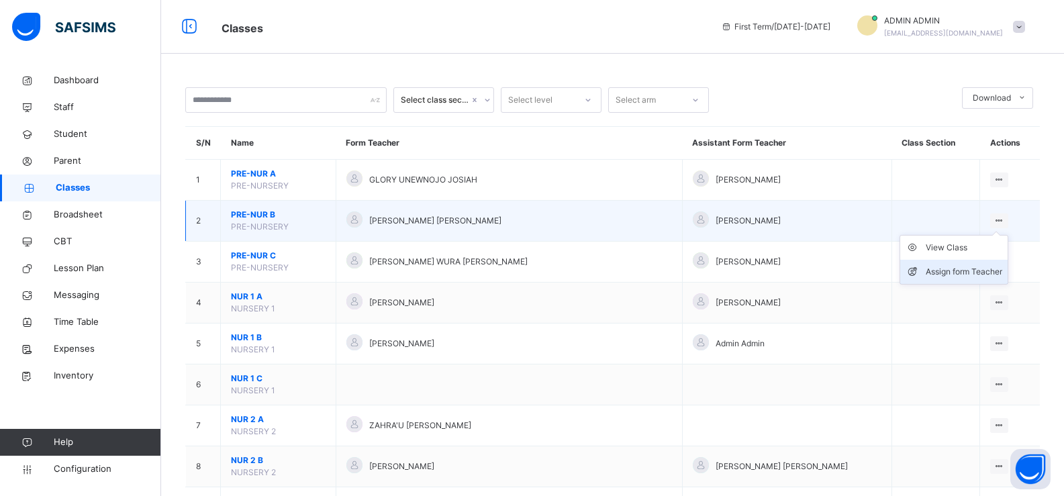
click at [955, 273] on div "Assign form Teacher" at bounding box center [963, 271] width 76 height 13
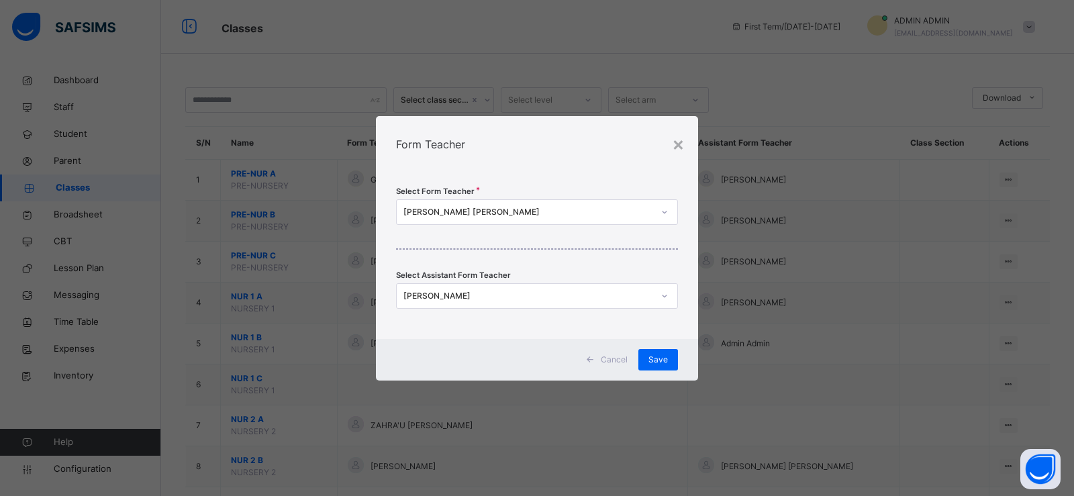
click at [520, 213] on div "[PERSON_NAME] [PERSON_NAME]" at bounding box center [528, 212] width 250 height 12
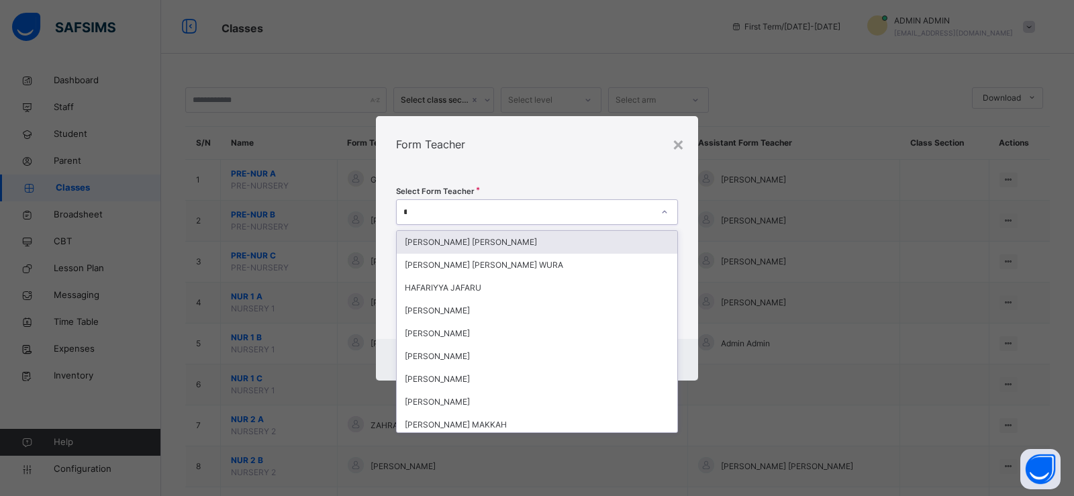
type input "**"
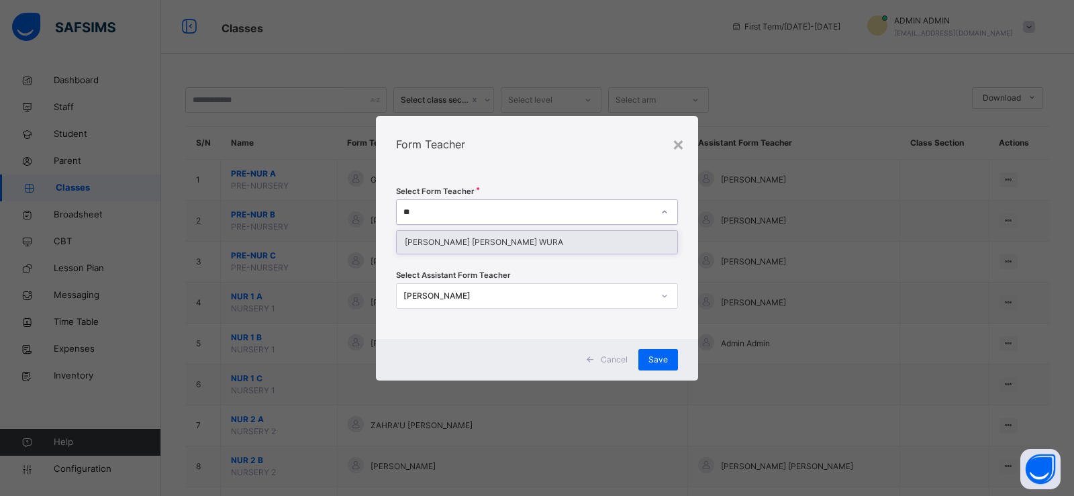
click at [517, 240] on div "[PERSON_NAME] [PERSON_NAME] WURA" at bounding box center [537, 242] width 280 height 23
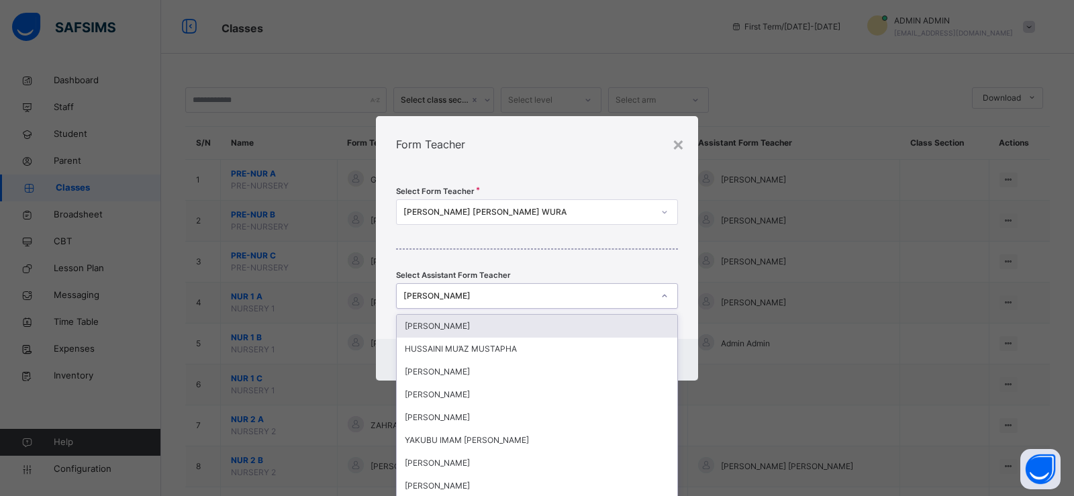
click at [523, 295] on div "[PERSON_NAME]" at bounding box center [528, 296] width 250 height 12
type input "****"
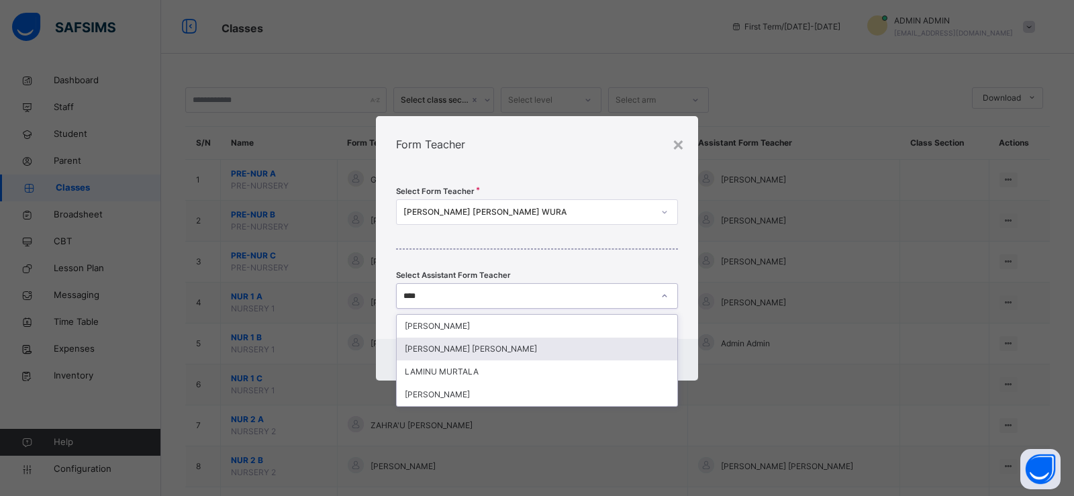
click at [534, 344] on div "[PERSON_NAME] [PERSON_NAME]" at bounding box center [537, 349] width 280 height 23
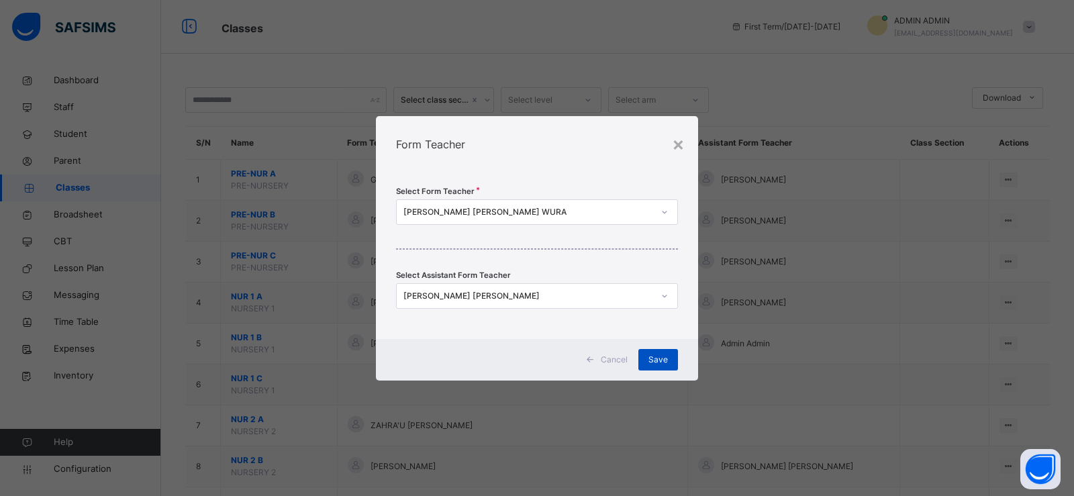
click at [665, 356] on span "Save" at bounding box center [657, 360] width 19 height 12
click at [664, 358] on span "Save" at bounding box center [657, 360] width 19 height 12
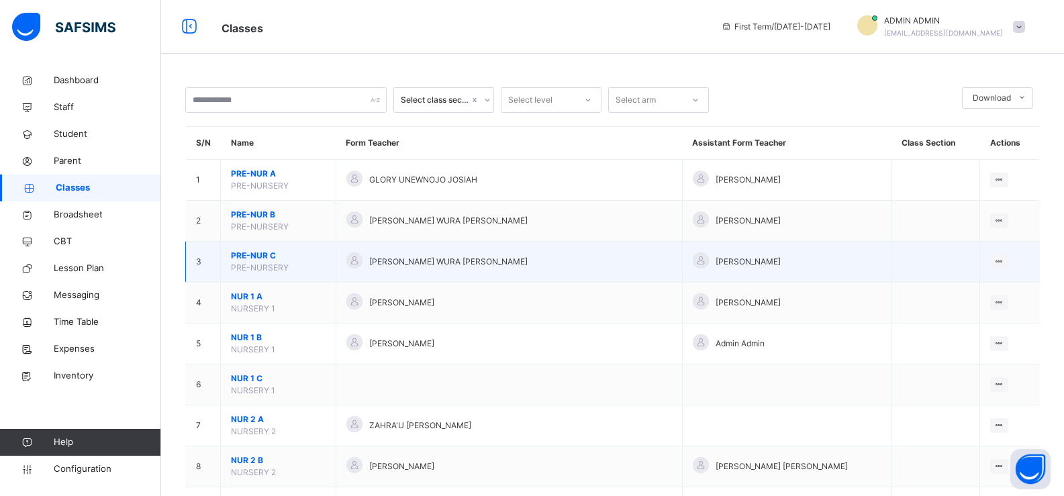
click at [325, 260] on span "PRE-NUR C" at bounding box center [278, 256] width 95 height 12
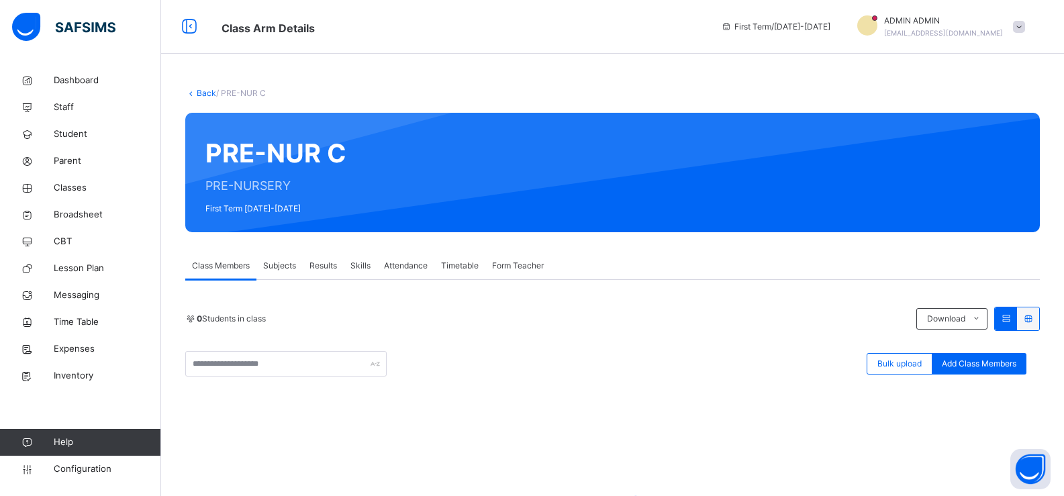
click at [284, 262] on span "Subjects" at bounding box center [279, 266] width 33 height 12
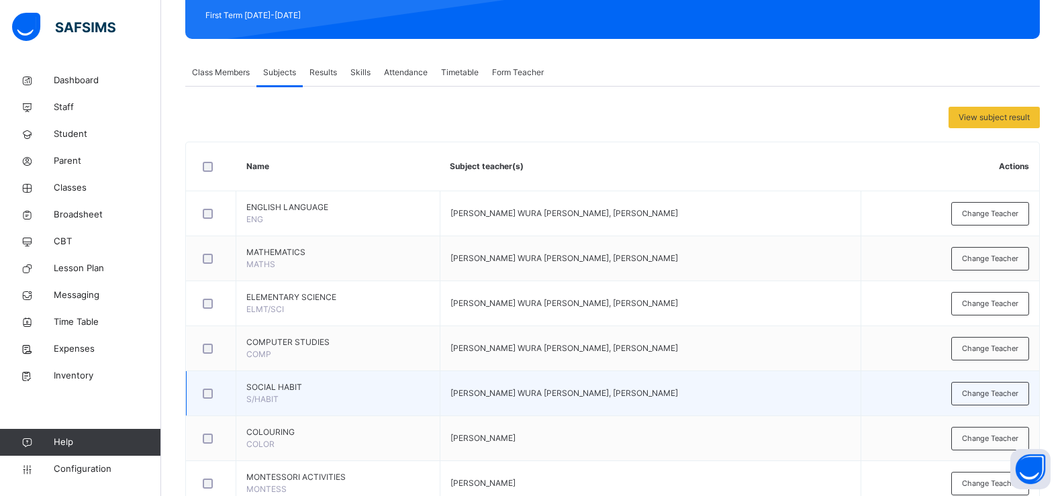
scroll to position [193, 0]
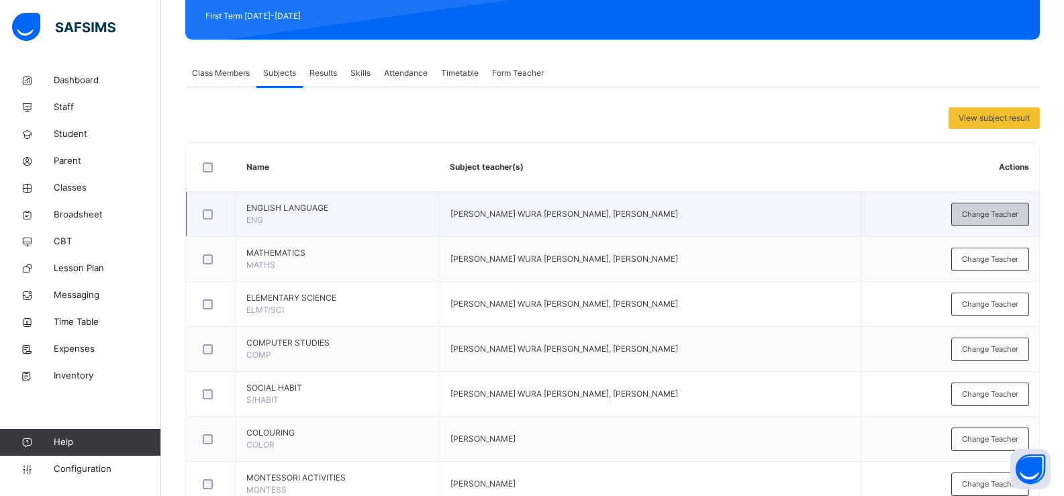
click at [989, 210] on span "Change Teacher" at bounding box center [990, 214] width 56 height 11
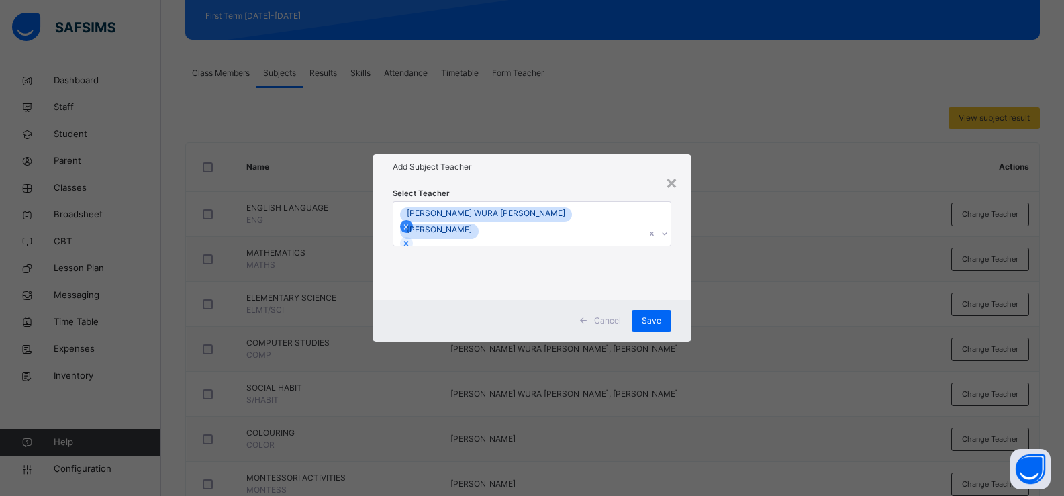
click at [411, 222] on icon at bounding box center [405, 226] width 9 height 9
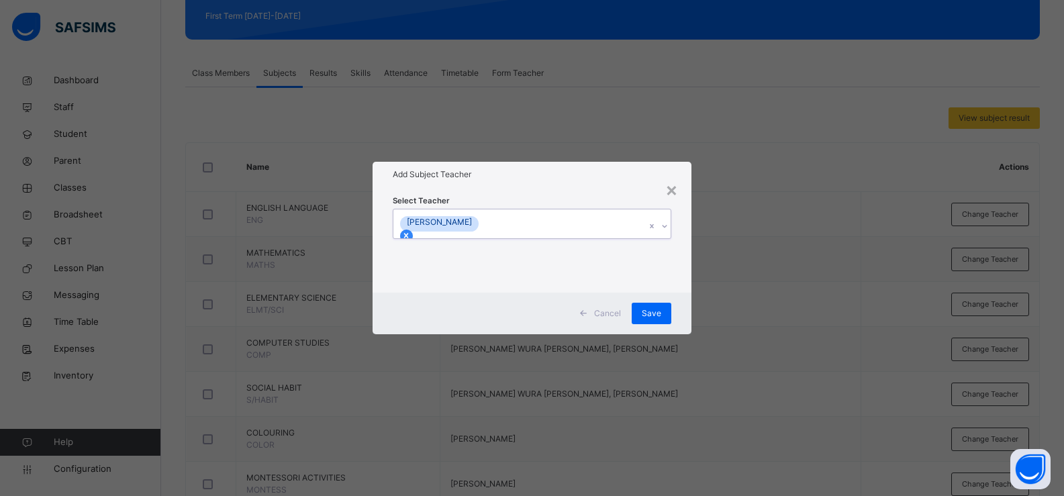
click at [409, 234] on icon at bounding box center [406, 236] width 5 height 5
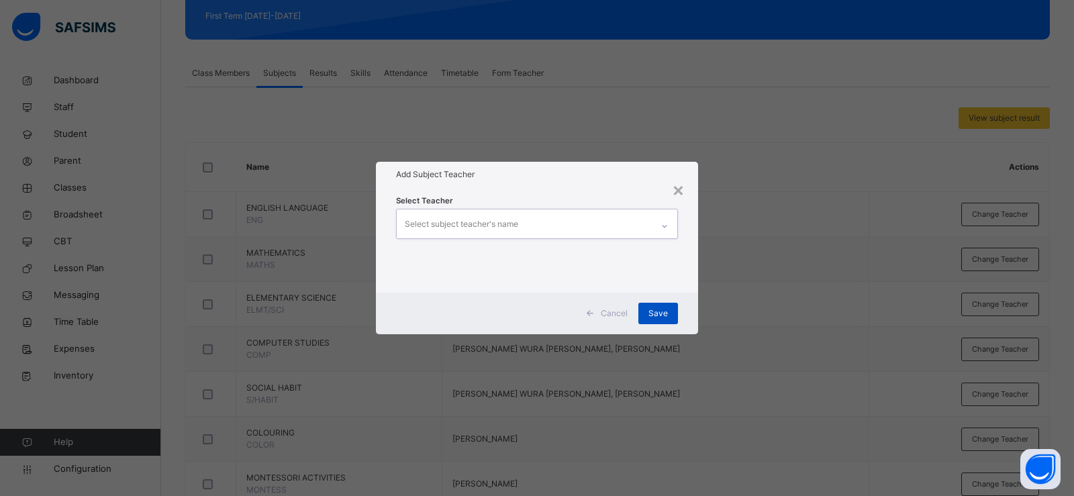
click at [666, 314] on span "Save" at bounding box center [657, 313] width 19 height 12
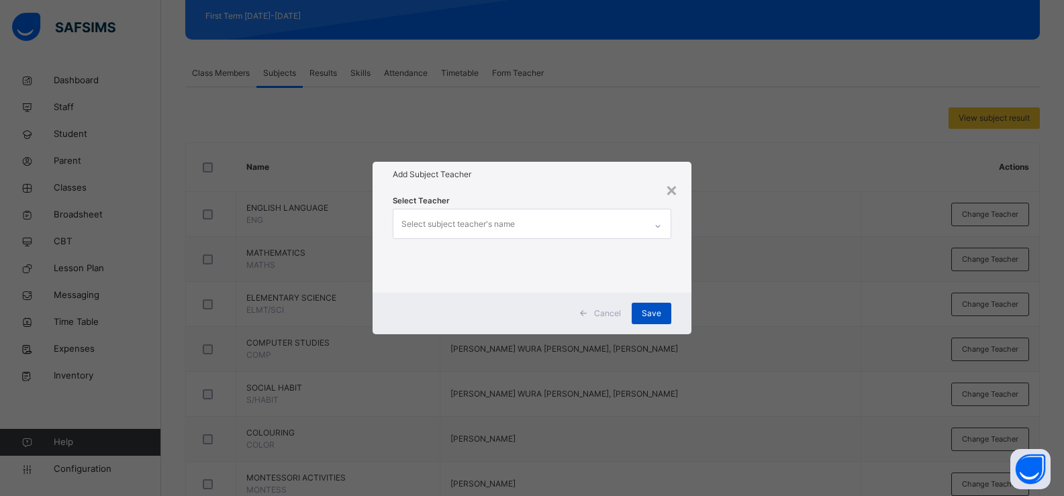
click at [655, 308] on span "Save" at bounding box center [650, 313] width 19 height 12
click at [644, 312] on span "Save" at bounding box center [650, 313] width 19 height 12
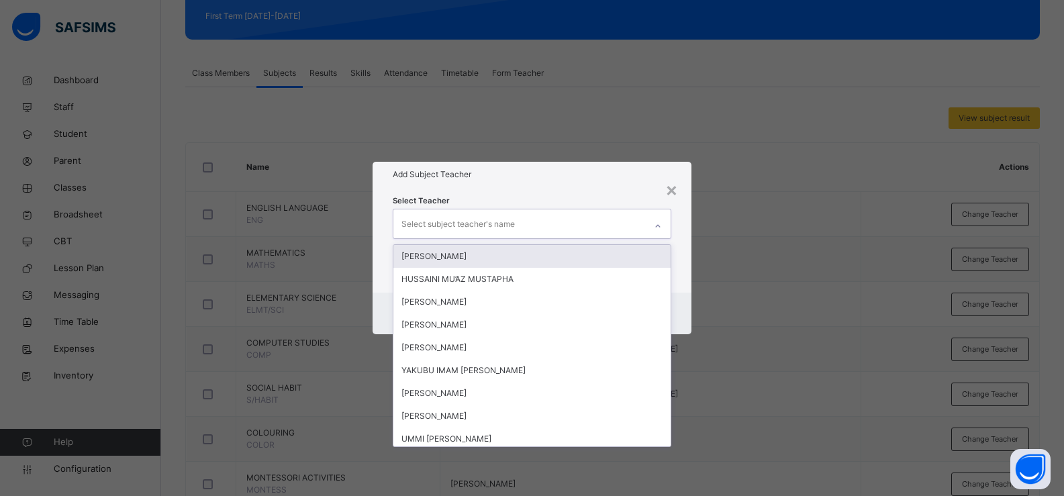
click at [482, 223] on div "Select subject teacher's name" at bounding box center [457, 223] width 113 height 25
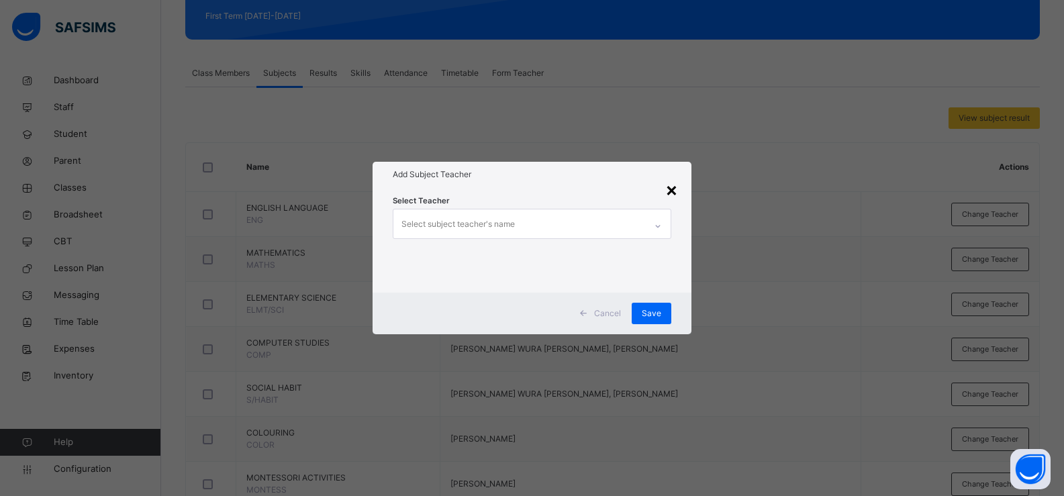
click at [672, 191] on div "×" at bounding box center [671, 189] width 13 height 28
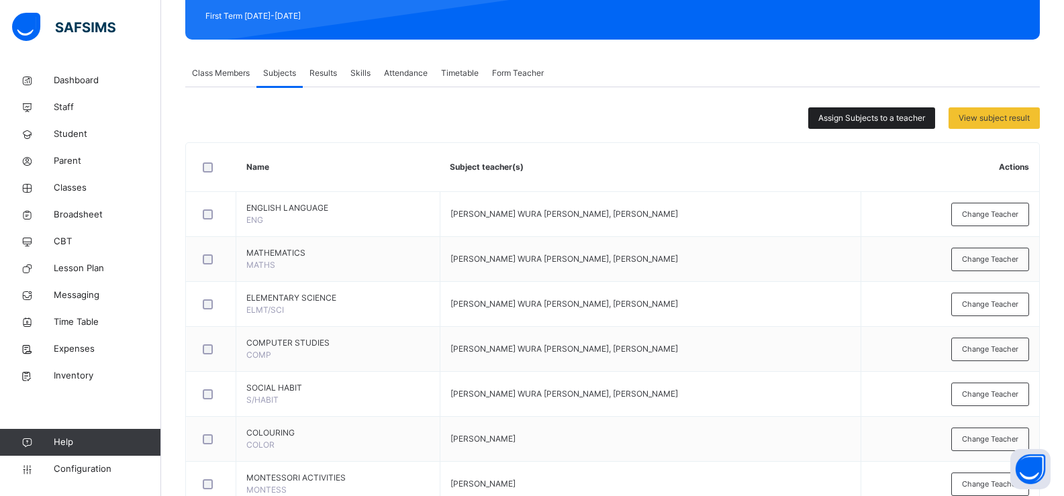
click at [853, 119] on span "Assign Subjects to a teacher" at bounding box center [871, 118] width 107 height 12
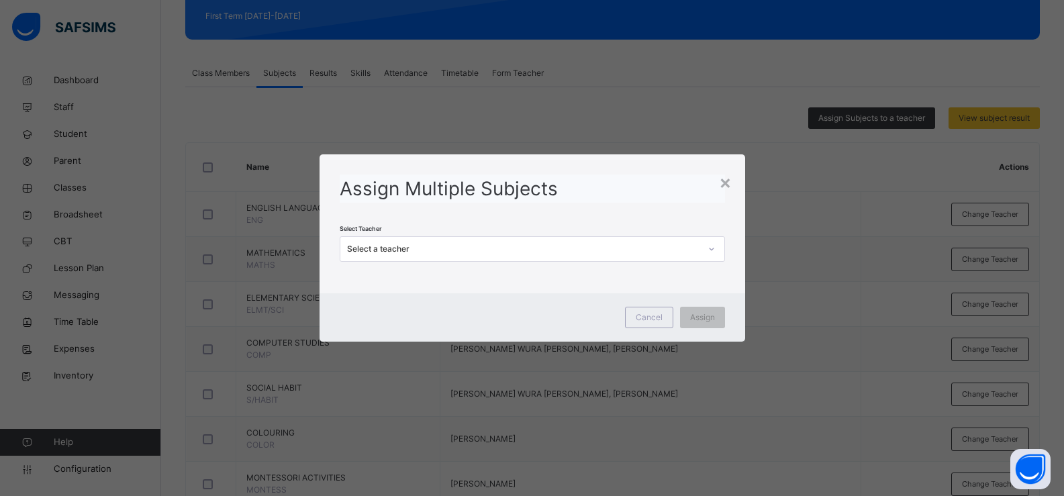
click at [415, 244] on div "Select a teacher" at bounding box center [523, 249] width 353 height 12
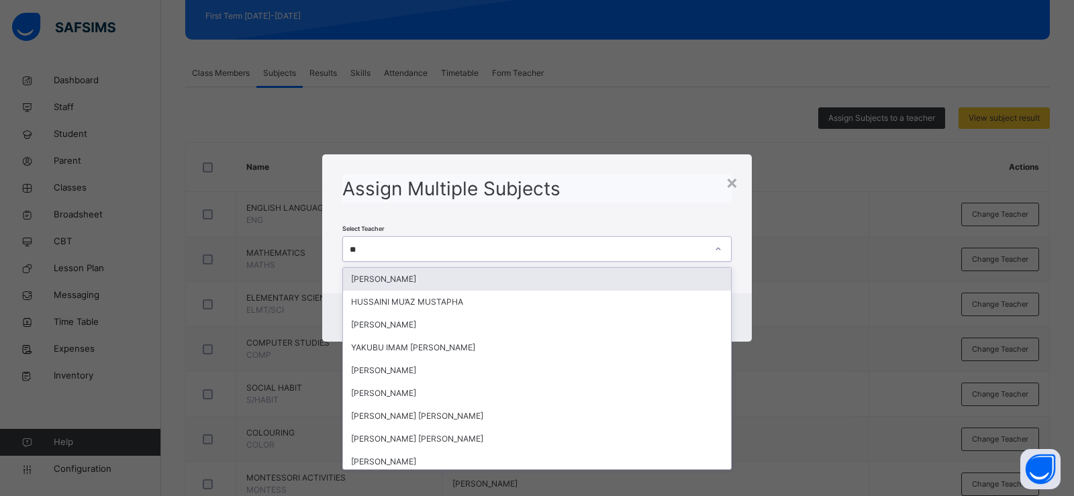
type input "***"
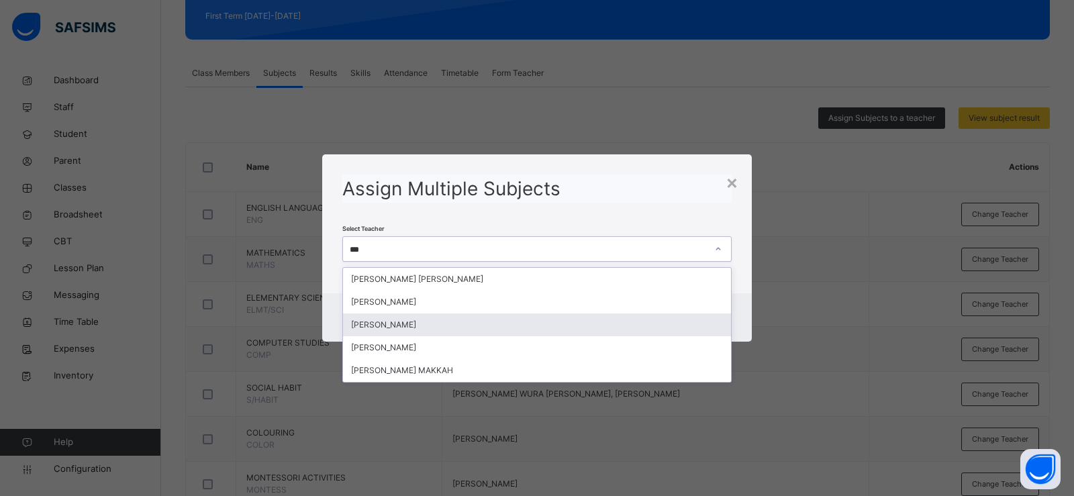
click at [464, 326] on div "[PERSON_NAME]" at bounding box center [537, 324] width 388 height 23
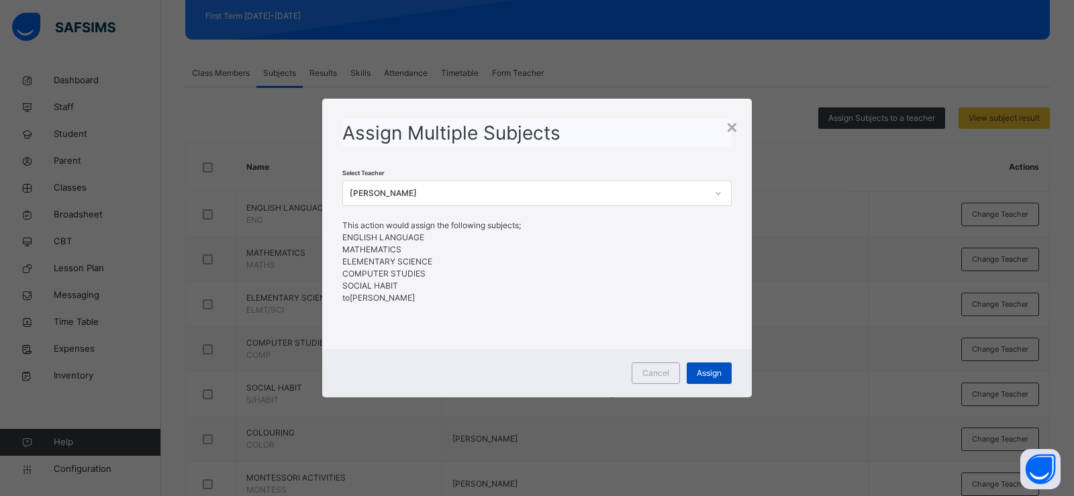
click at [709, 375] on span "Assign" at bounding box center [709, 373] width 25 height 12
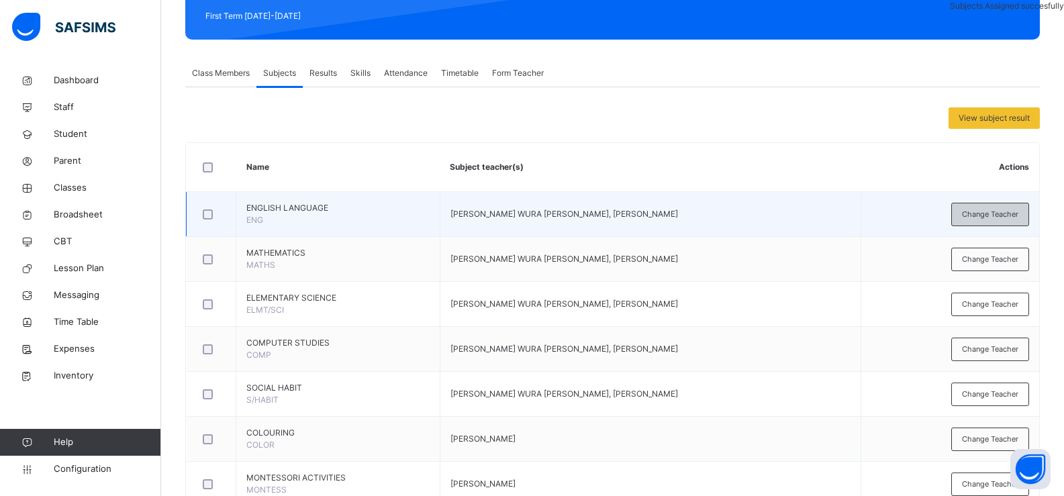
click at [968, 209] on div "Change Teacher" at bounding box center [990, 214] width 78 height 23
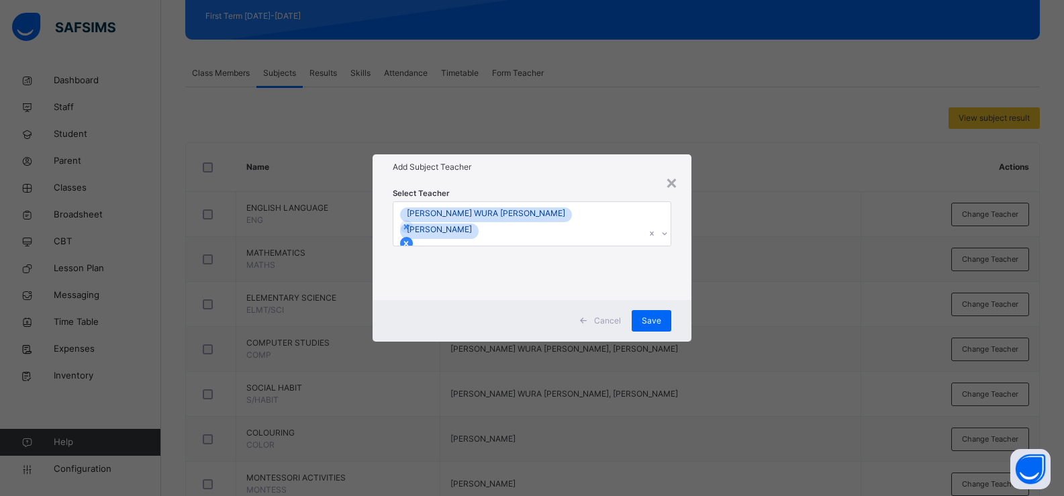
click at [411, 239] on icon at bounding box center [405, 243] width 9 height 9
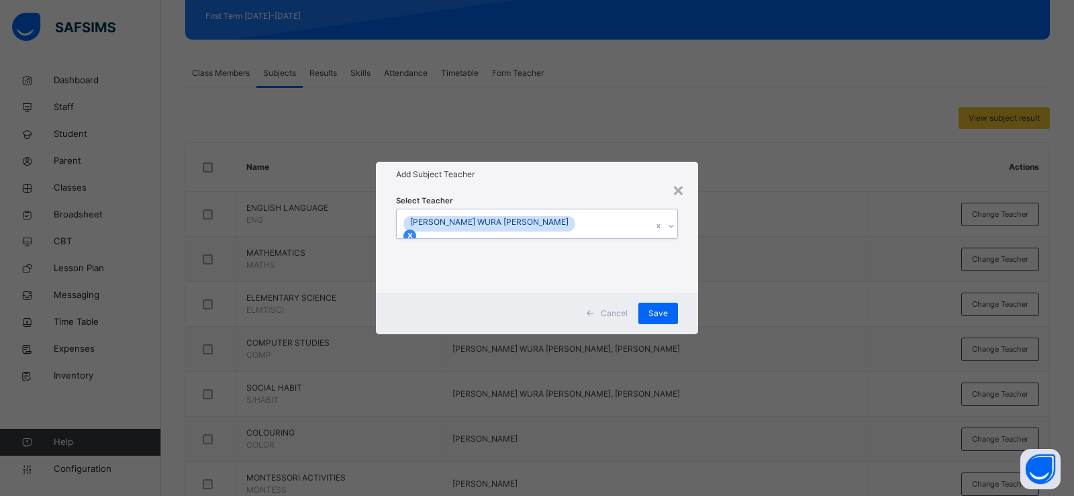
click at [415, 231] on icon at bounding box center [409, 235] width 9 height 9
click at [660, 310] on span "Save" at bounding box center [657, 313] width 19 height 12
click at [664, 307] on span "Save" at bounding box center [657, 313] width 19 height 12
click at [659, 309] on span "Save" at bounding box center [657, 313] width 19 height 12
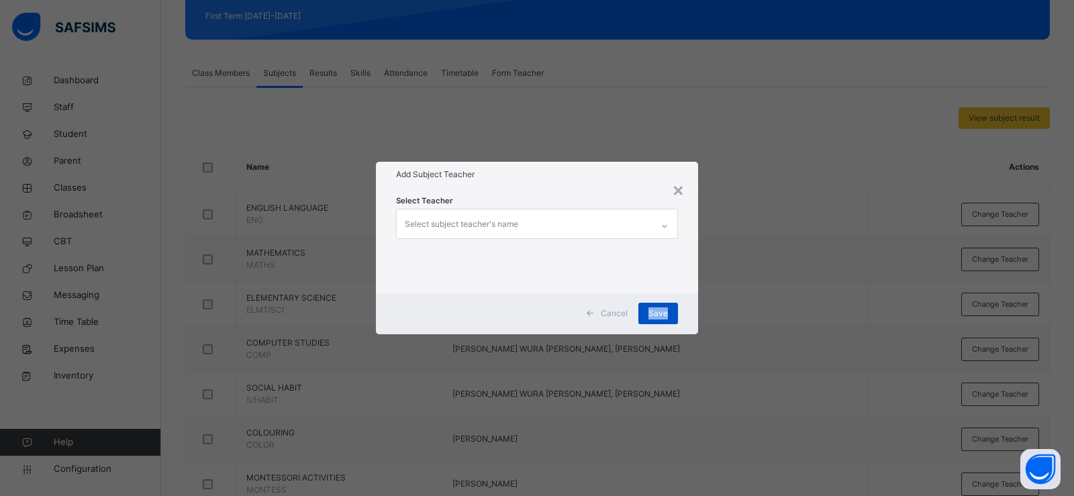
click at [650, 312] on span "Save" at bounding box center [657, 313] width 19 height 12
click at [681, 185] on div "×" at bounding box center [678, 189] width 13 height 28
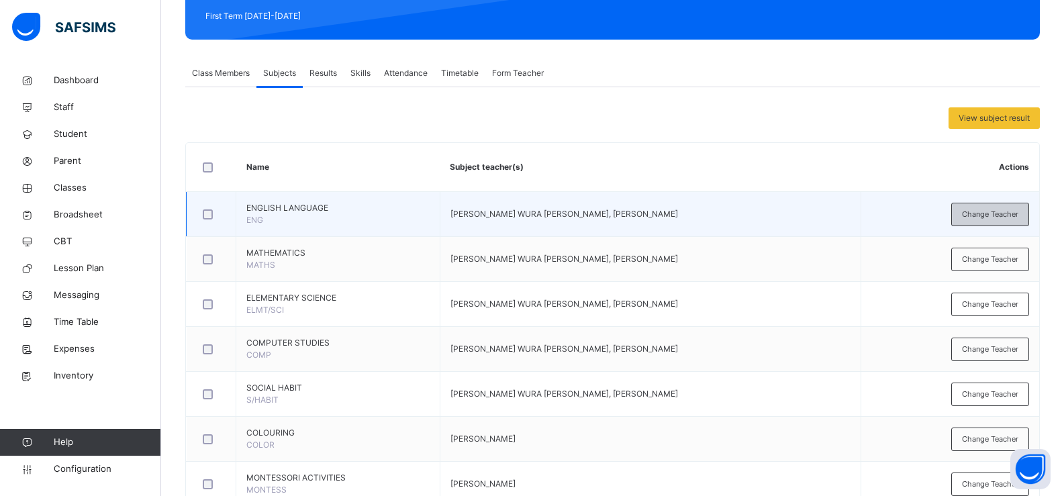
click at [984, 211] on span "Change Teacher" at bounding box center [990, 214] width 56 height 11
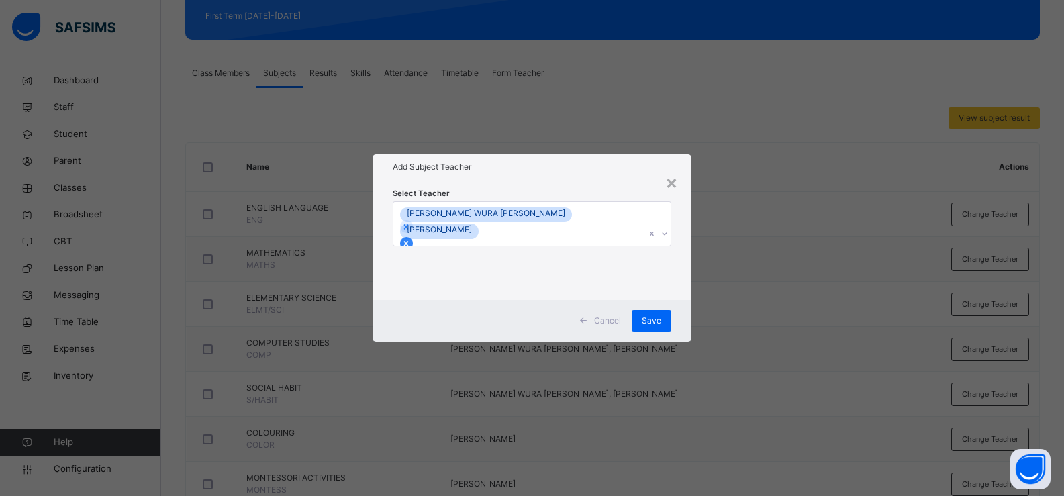
click at [411, 239] on icon at bounding box center [405, 243] width 9 height 9
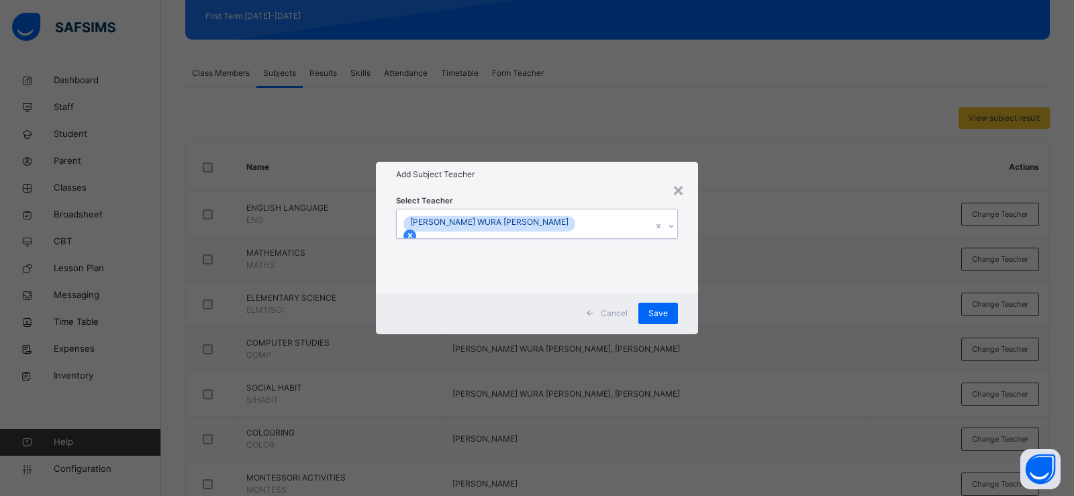
click at [415, 231] on icon at bounding box center [409, 235] width 9 height 9
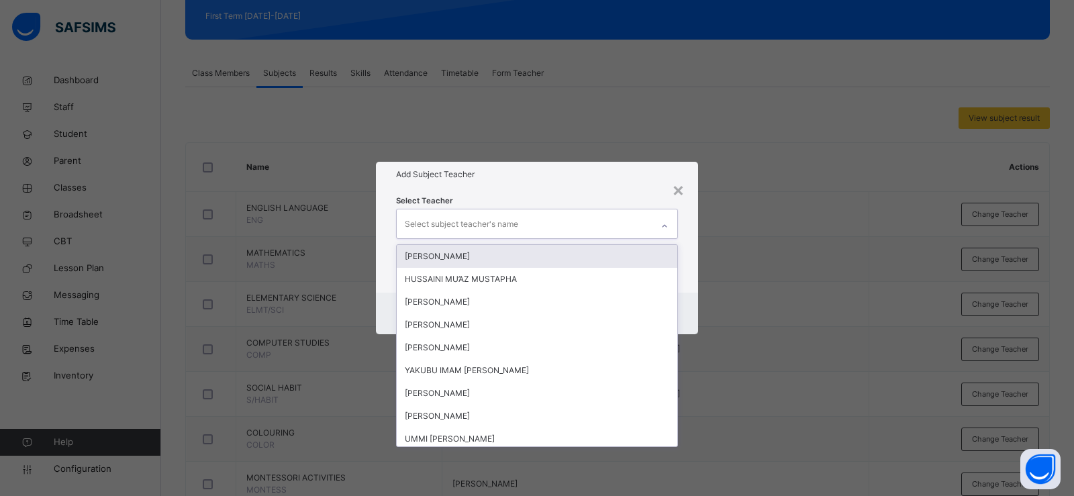
click at [503, 225] on div "Select subject teacher's name" at bounding box center [461, 223] width 113 height 25
type input "***"
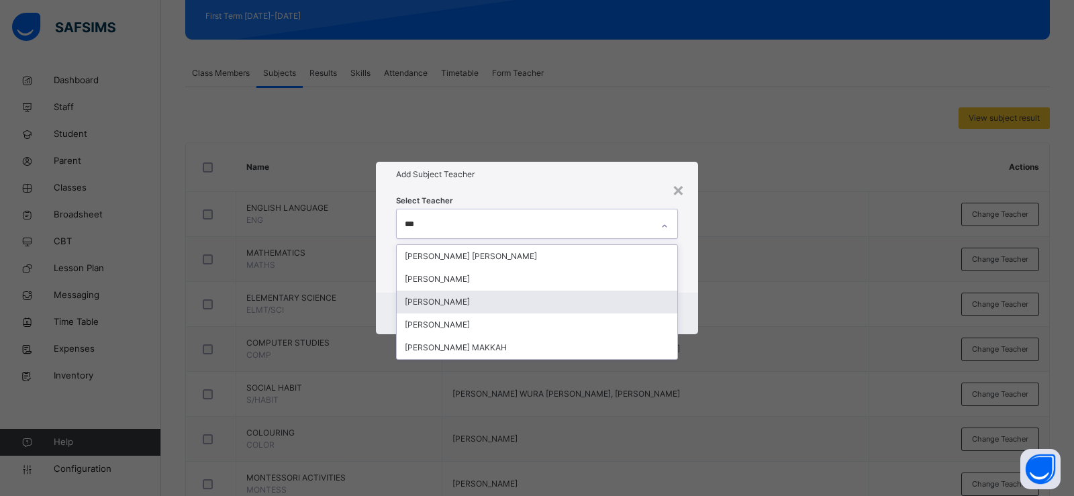
click at [493, 304] on div "[PERSON_NAME]" at bounding box center [537, 302] width 280 height 23
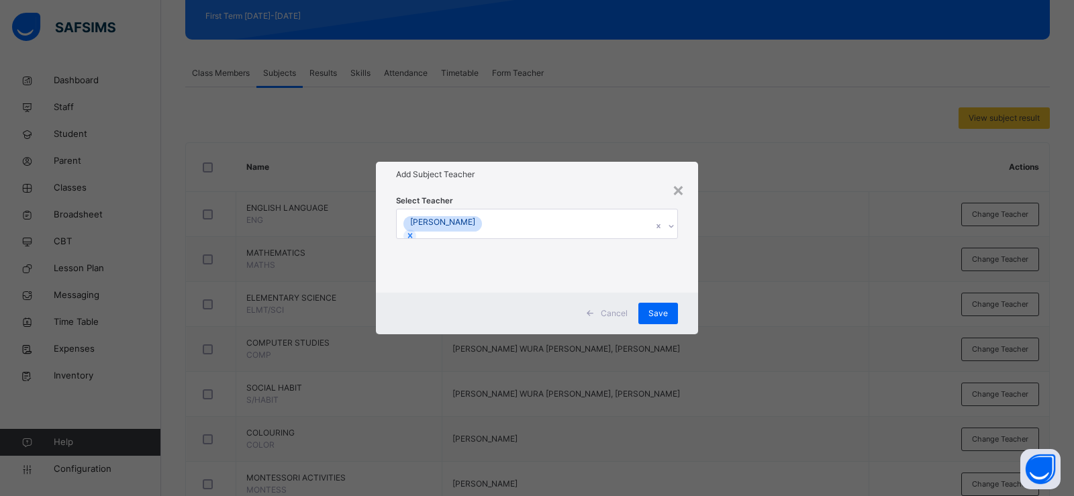
click at [688, 285] on div "Select Teacher [PERSON_NAME]" at bounding box center [537, 239] width 322 height 105
click at [658, 313] on span "Save" at bounding box center [657, 313] width 19 height 12
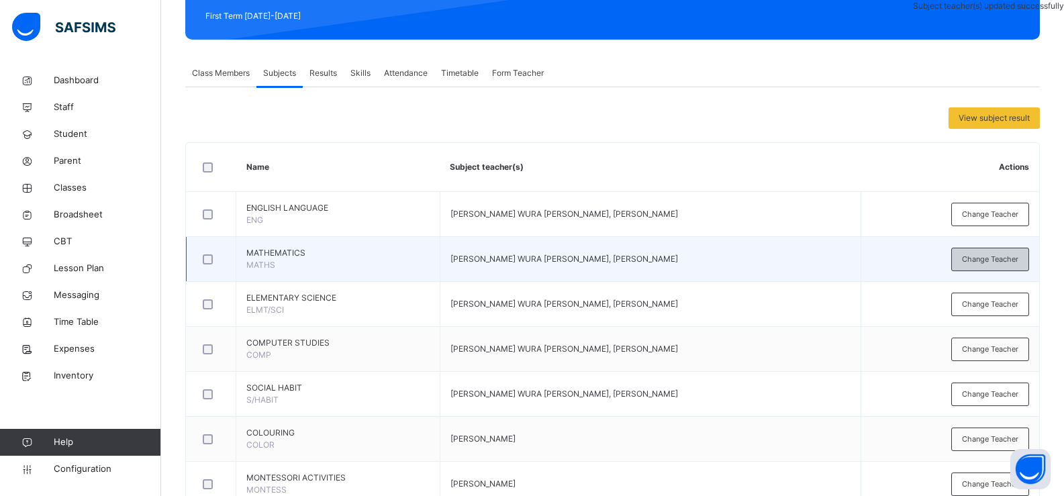
click at [1018, 259] on span "Change Teacher" at bounding box center [990, 259] width 56 height 11
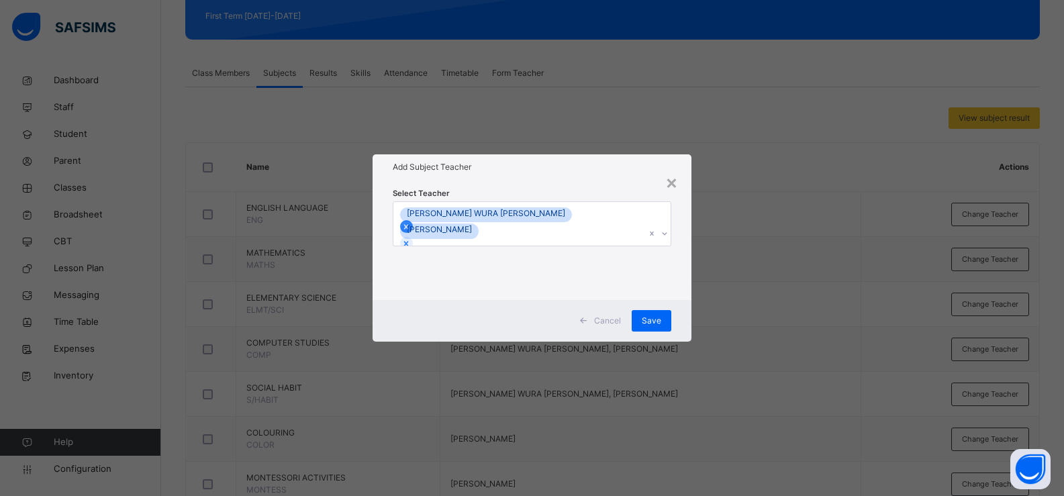
click at [411, 222] on icon at bounding box center [405, 226] width 9 height 9
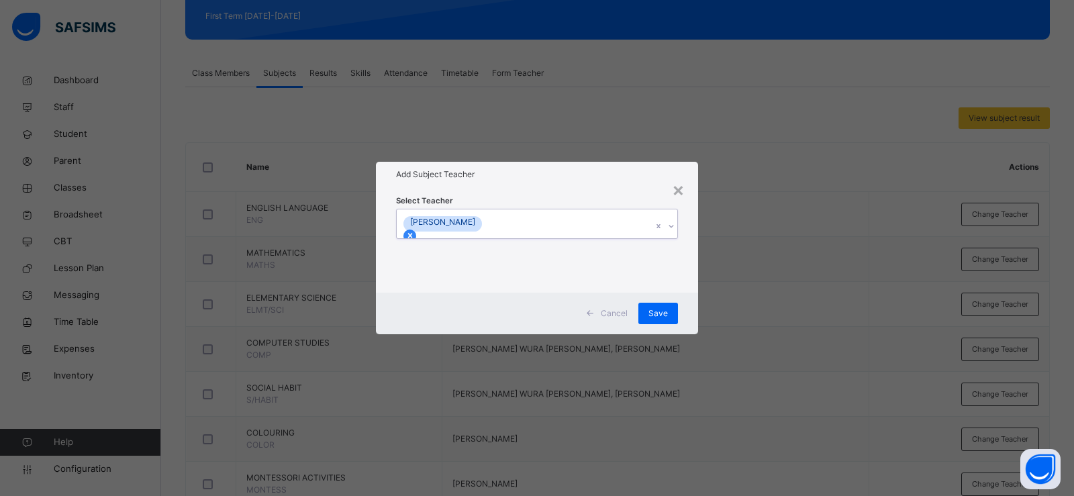
click at [415, 231] on icon at bounding box center [409, 235] width 9 height 9
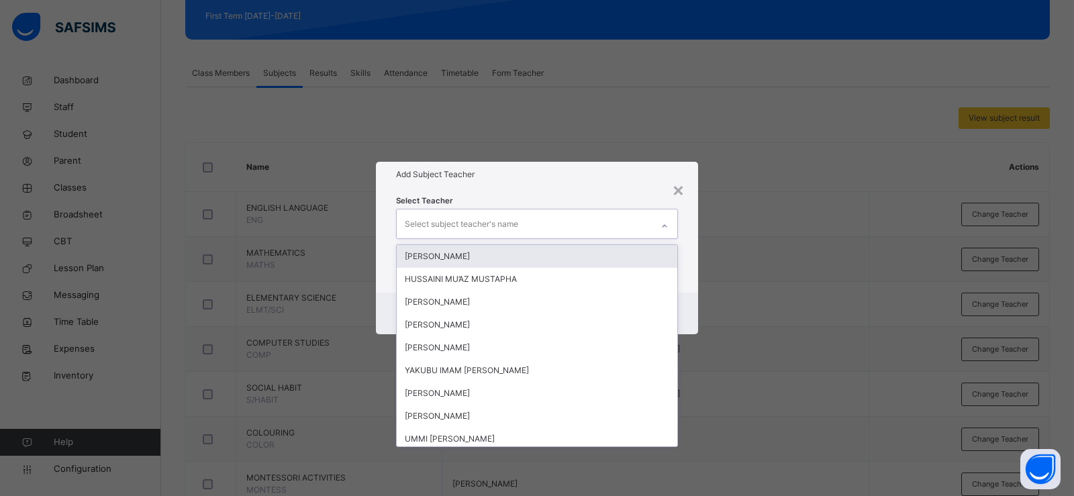
click at [514, 221] on div "Select subject teacher's name" at bounding box center [461, 223] width 113 height 25
type input "***"
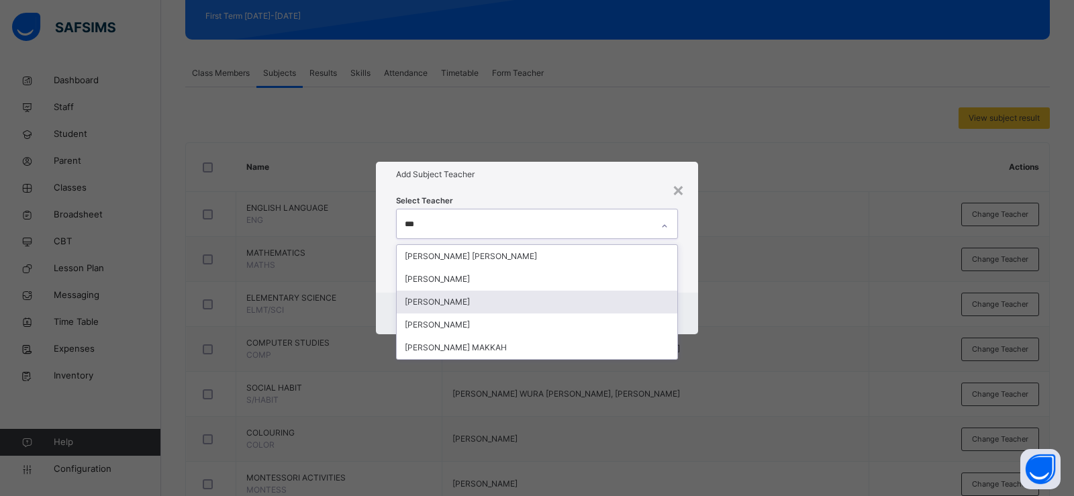
click at [501, 294] on div "[PERSON_NAME]" at bounding box center [537, 302] width 280 height 23
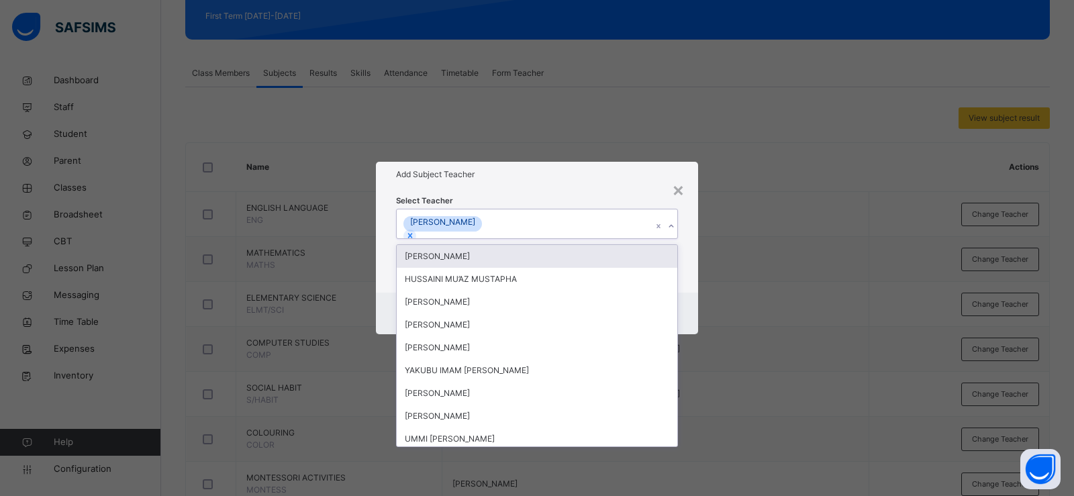
click at [681, 257] on div "Select Teacher option [PERSON_NAME], selected. option [PERSON_NAME] focused, 1 …" at bounding box center [537, 239] width 322 height 105
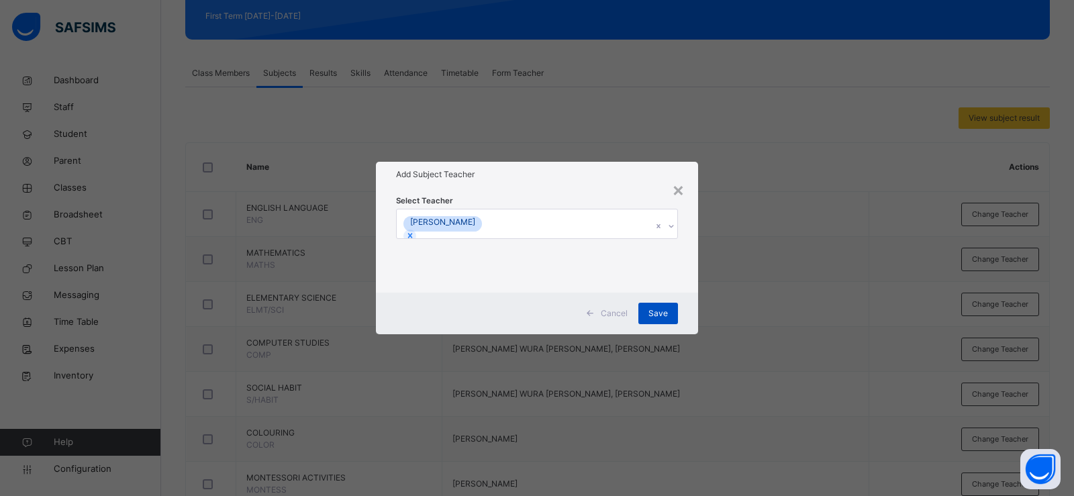
click at [654, 307] on span "Save" at bounding box center [657, 313] width 19 height 12
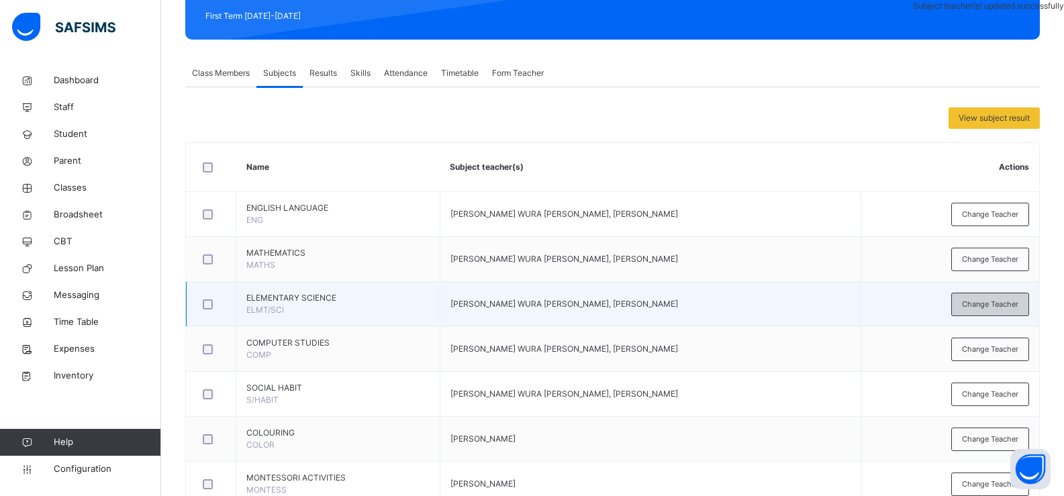
click at [988, 301] on span "Change Teacher" at bounding box center [990, 304] width 56 height 11
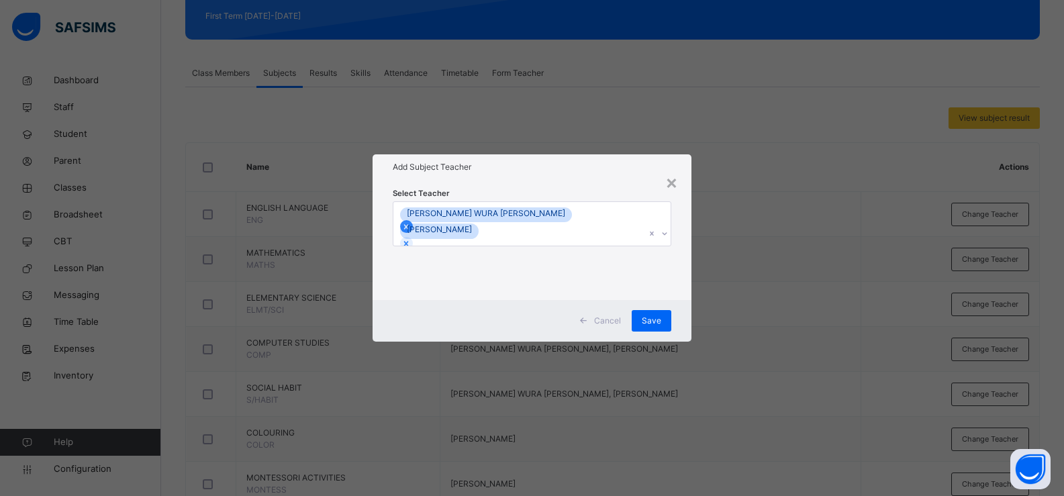
click at [409, 224] on icon at bounding box center [406, 226] width 5 height 5
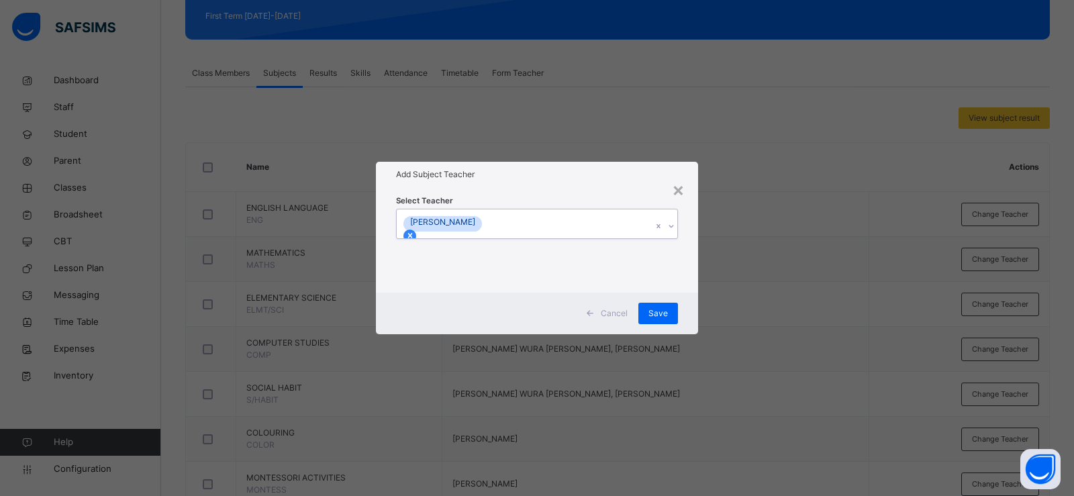
click at [415, 231] on icon at bounding box center [409, 235] width 9 height 9
click at [532, 224] on div "Select subject teacher's name" at bounding box center [524, 223] width 255 height 28
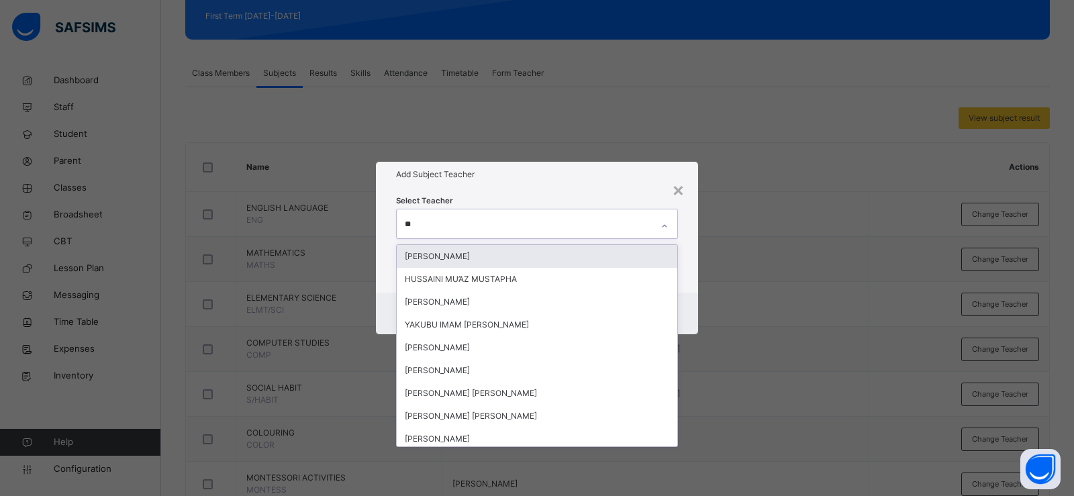
type input "***"
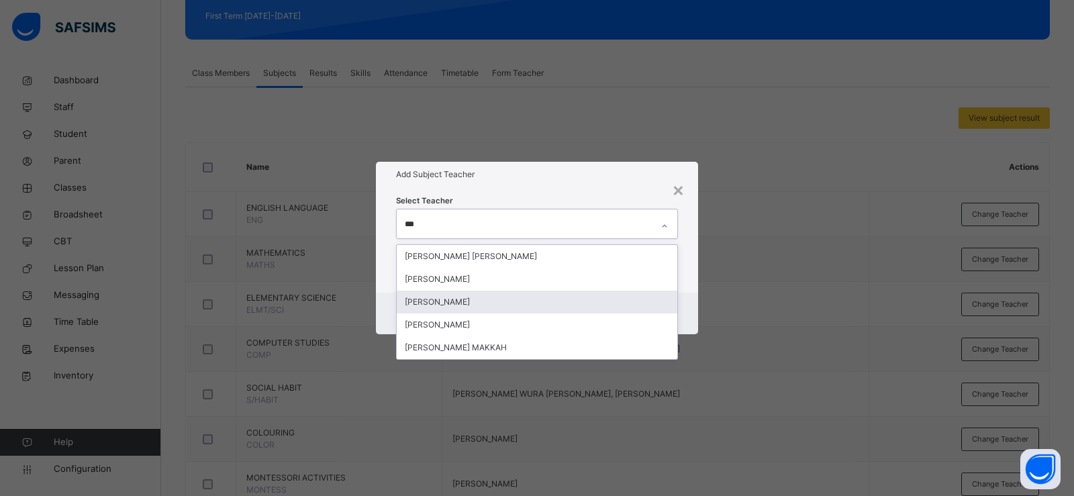
click at [440, 291] on div "[PERSON_NAME]" at bounding box center [537, 302] width 280 height 23
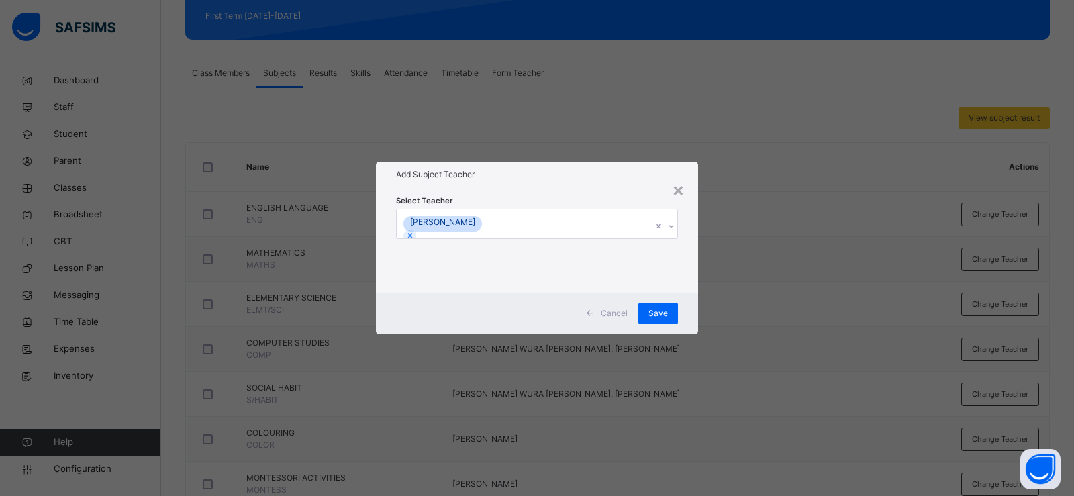
click at [684, 270] on div "Select Teacher [PERSON_NAME]" at bounding box center [537, 239] width 322 height 105
click at [662, 308] on span "Save" at bounding box center [657, 313] width 19 height 12
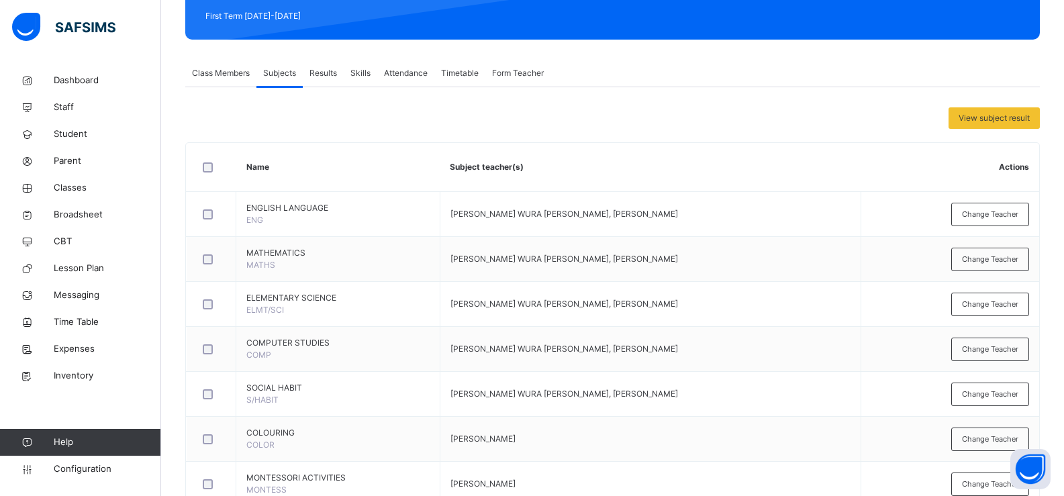
click at [205, 70] on span "Class Members" at bounding box center [221, 73] width 58 height 12
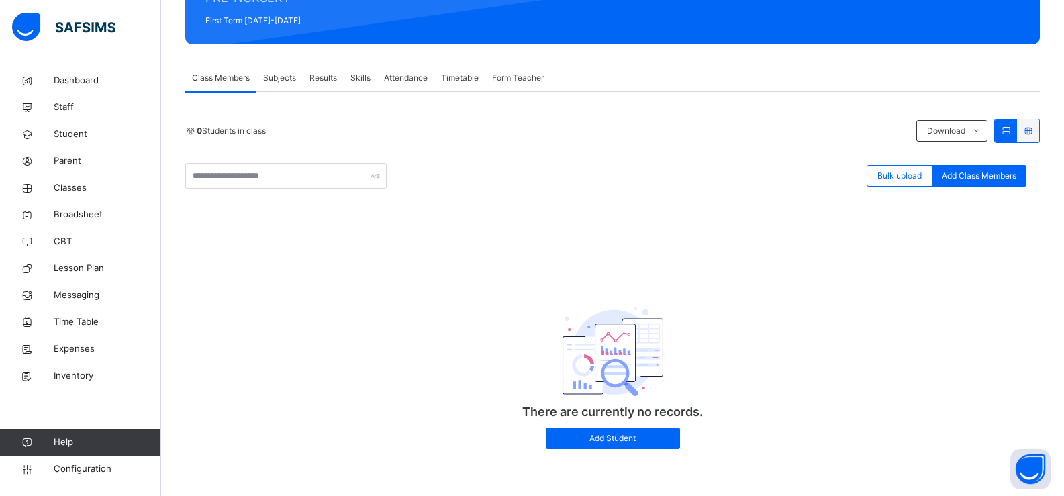
scroll to position [189, 0]
click at [261, 77] on div "Subjects" at bounding box center [279, 77] width 46 height 27
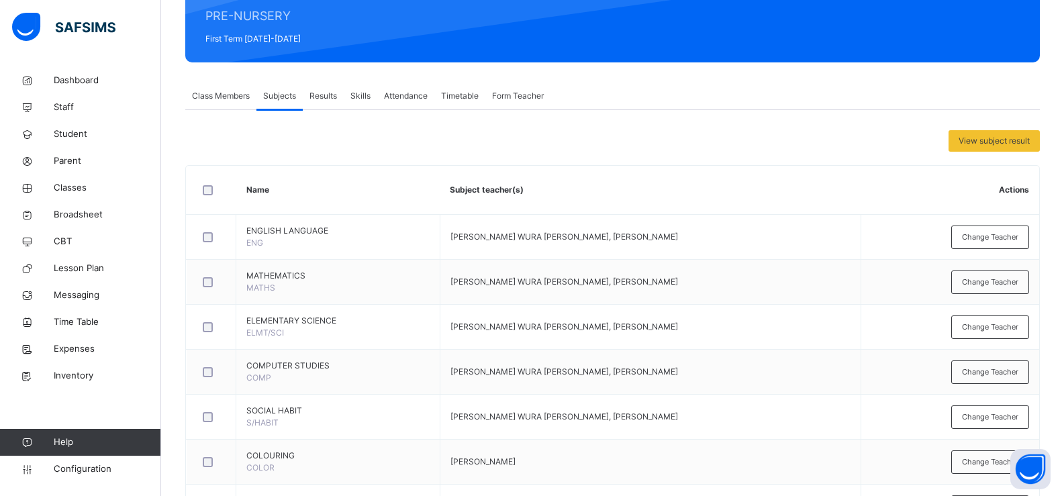
scroll to position [193, 0]
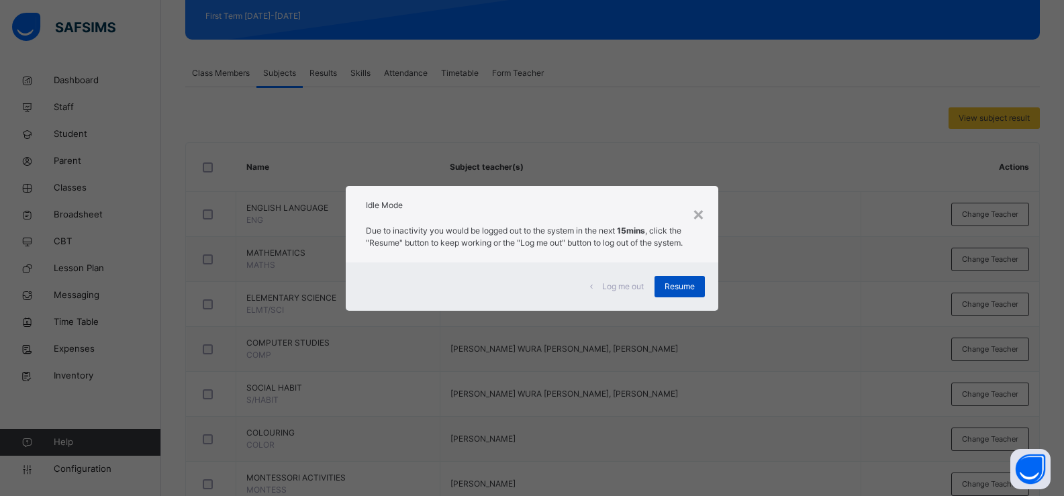
click at [669, 292] on span "Resume" at bounding box center [679, 286] width 30 height 12
